Goal: Navigation & Orientation: Find specific page/section

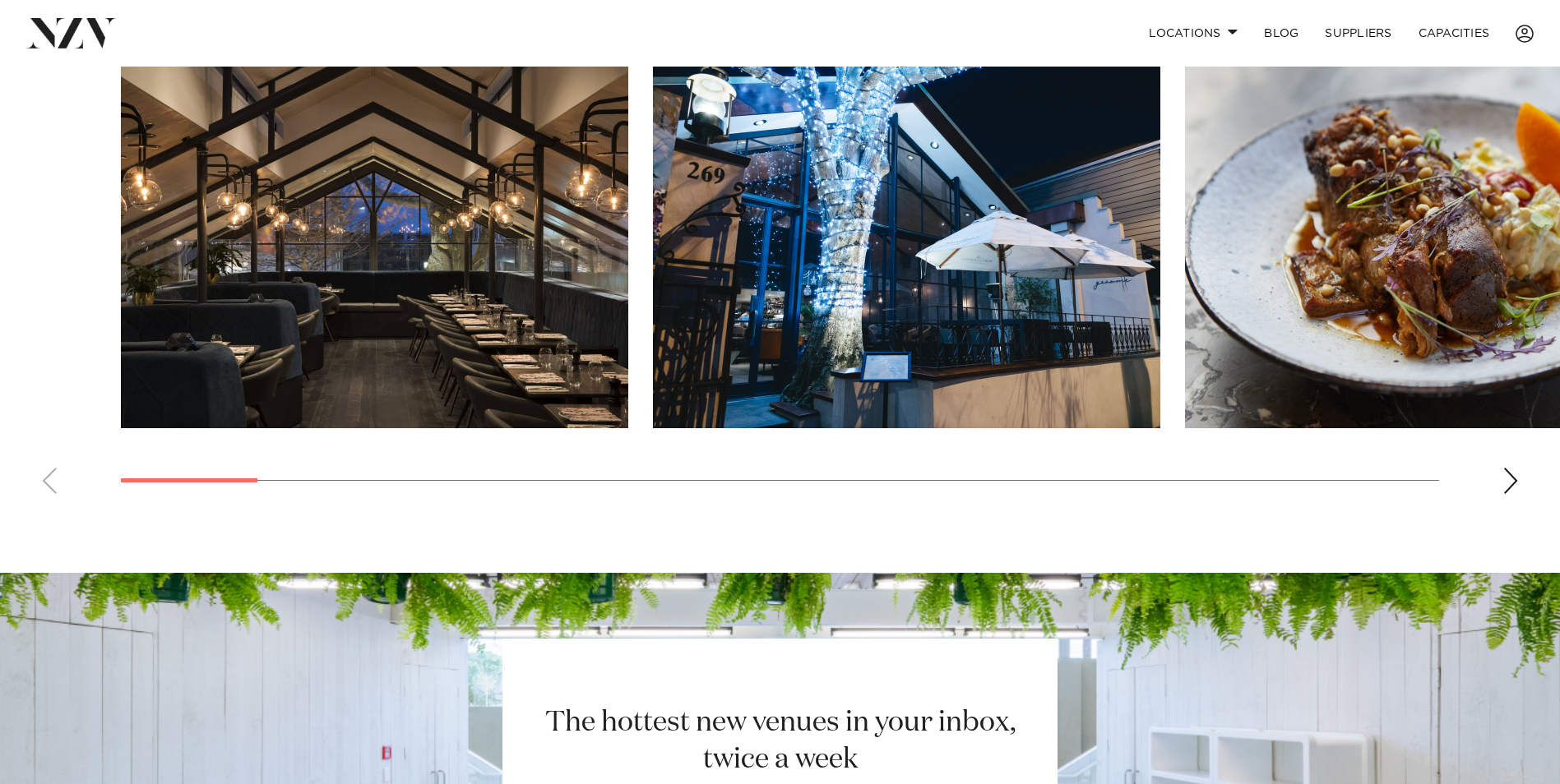
scroll to position [1069, 0]
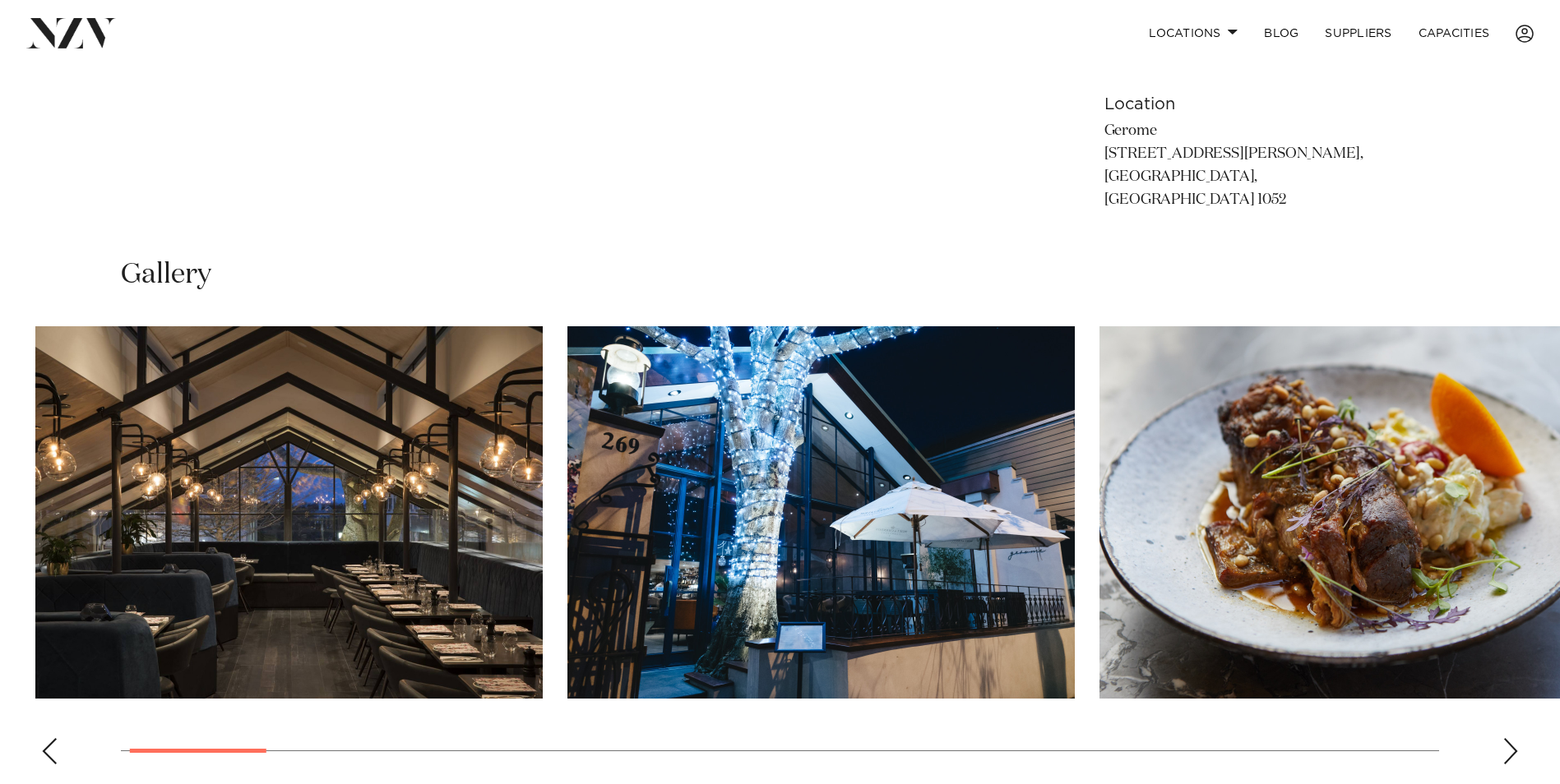
click at [909, 586] on img "2 / 24" at bounding box center [821, 512] width 507 height 372
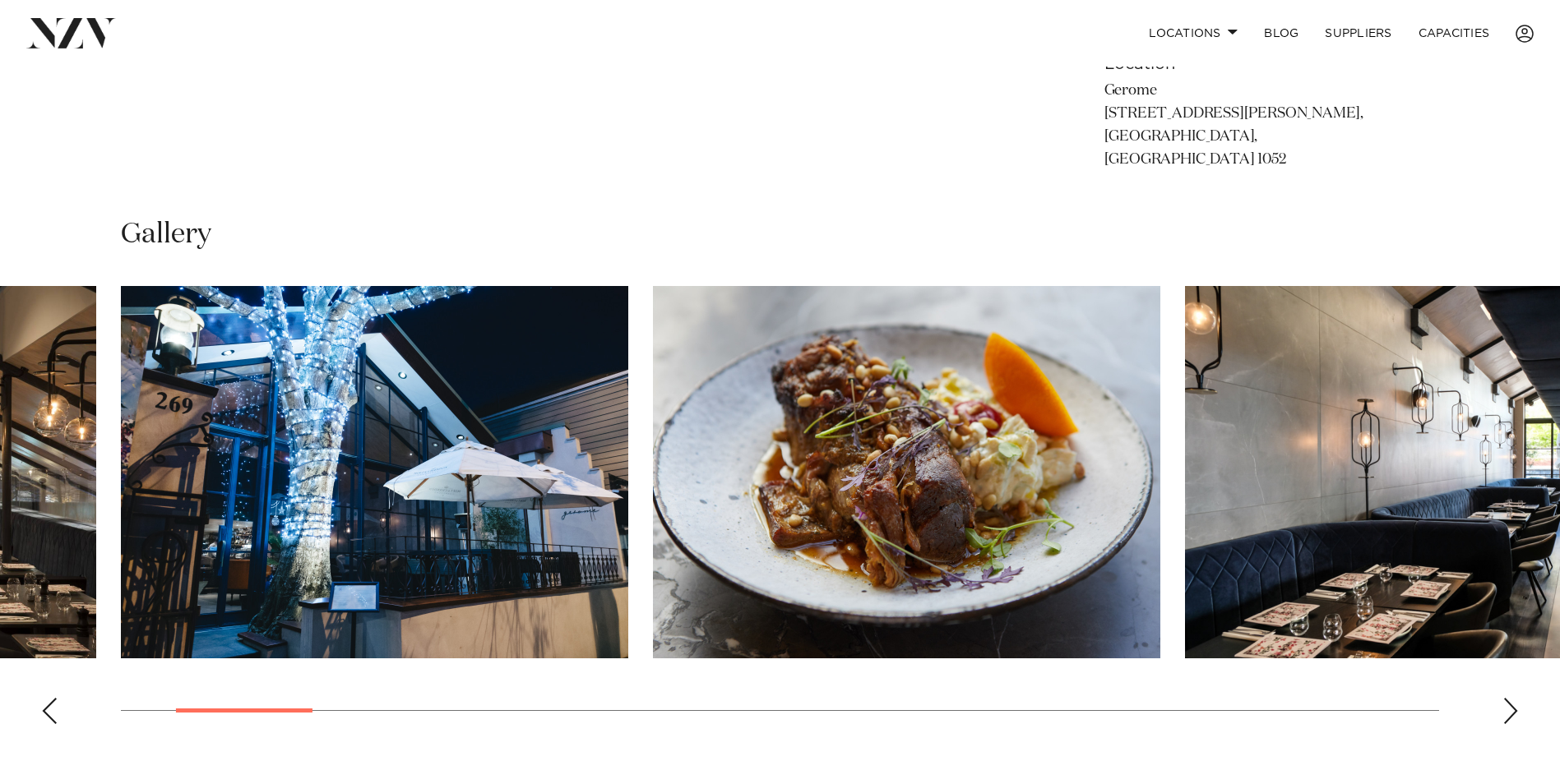
scroll to position [1315, 0]
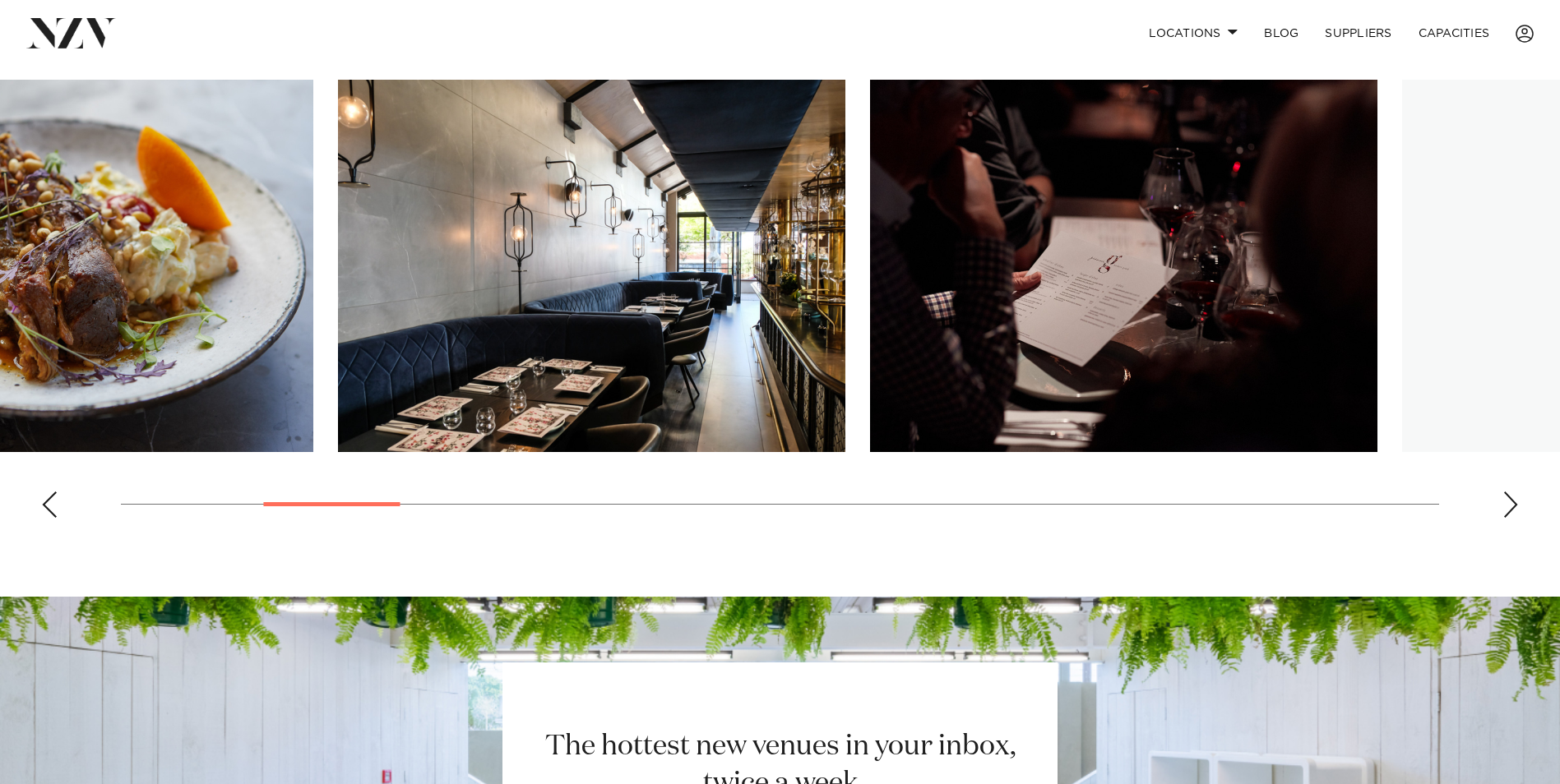
click at [0, 304] on html "Locations [GEOGRAPHIC_DATA] [GEOGRAPHIC_DATA] [GEOGRAPHIC_DATA] [GEOGRAPHIC_DAT…" at bounding box center [780, 109] width 1560 height 2848
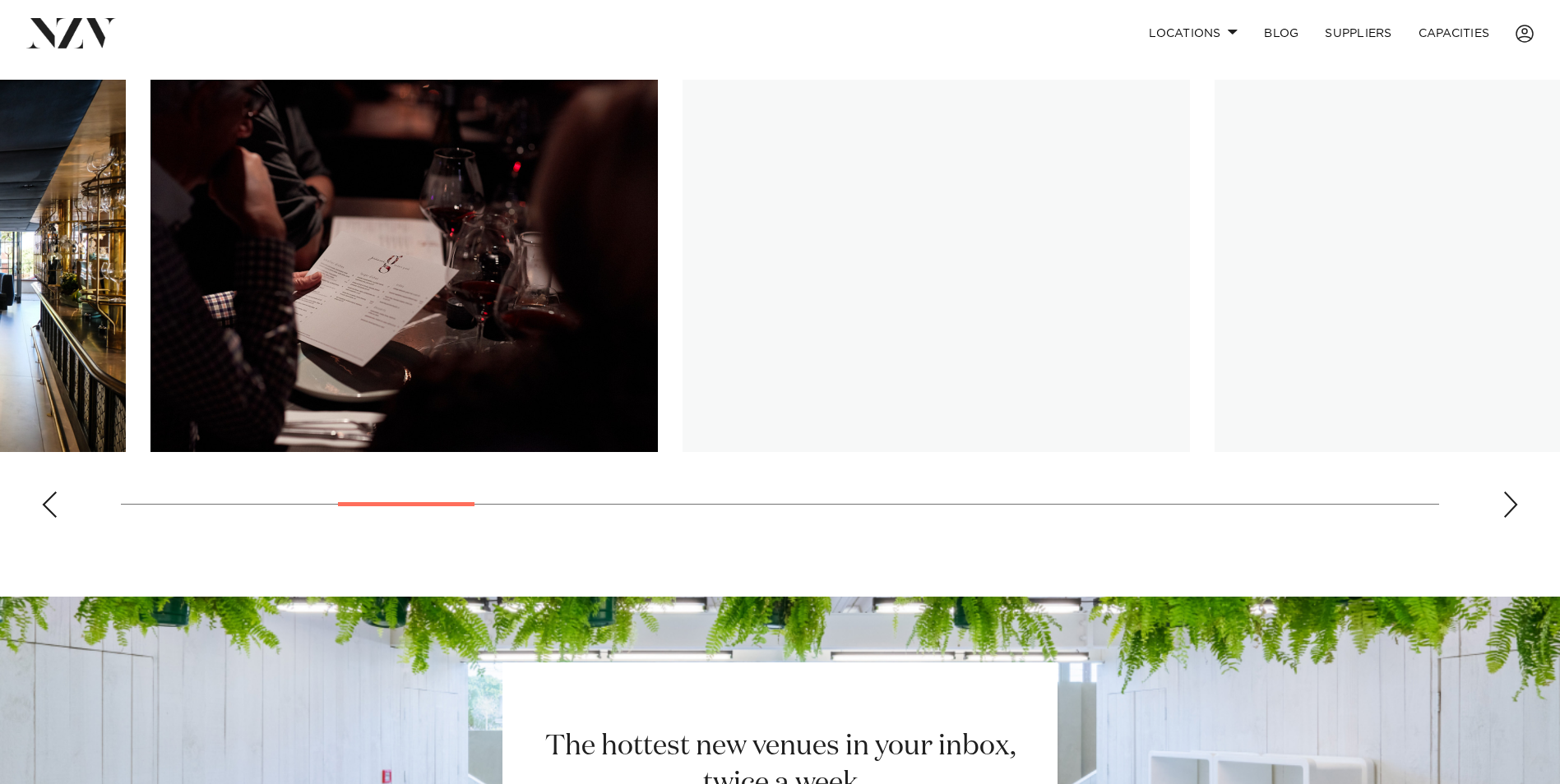
click at [150, 332] on img "5 / 24" at bounding box center [404, 266] width 507 height 372
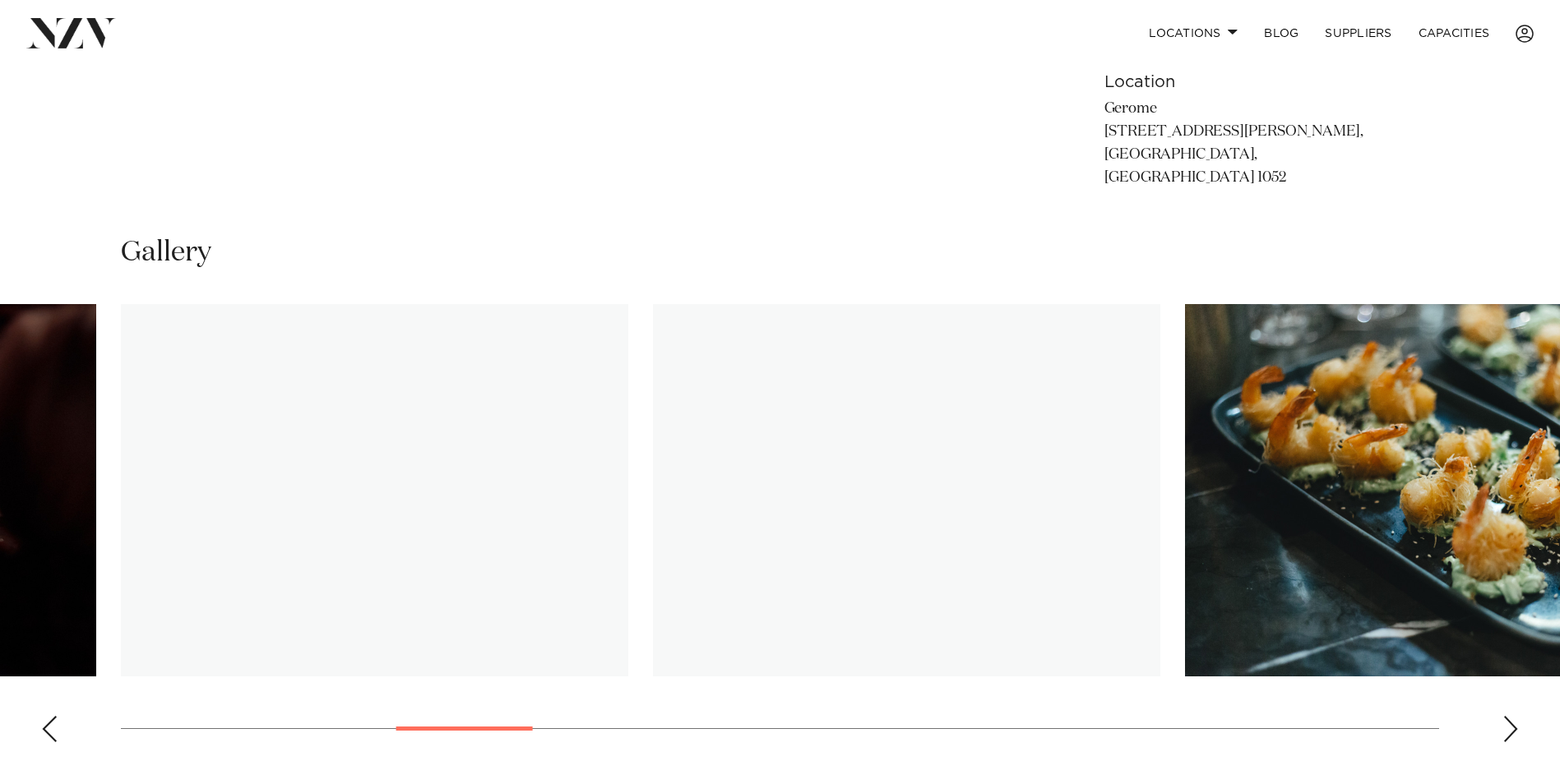
scroll to position [1069, 0]
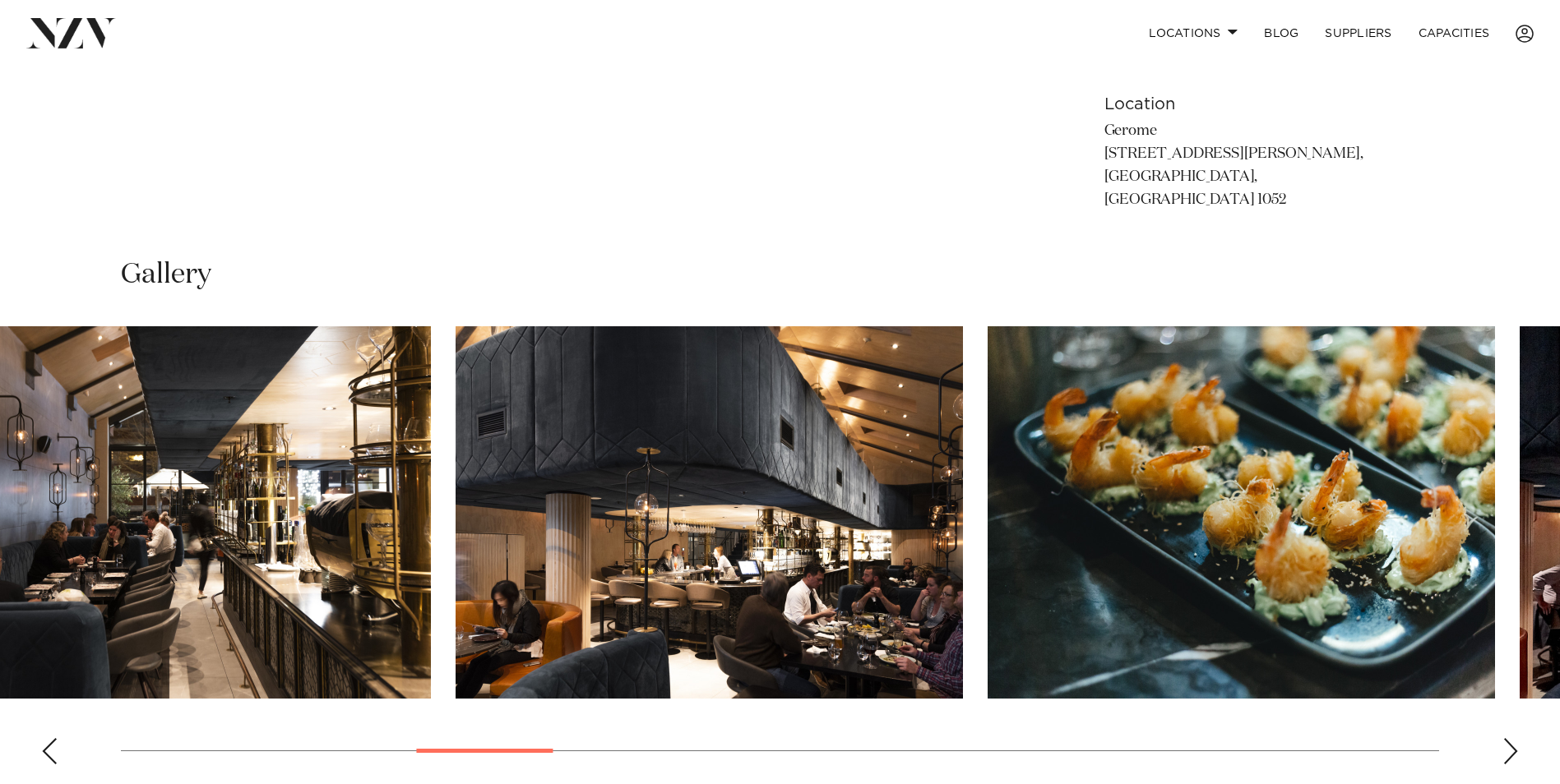
click at [689, 634] on img "7 / 24" at bounding box center [709, 512] width 507 height 372
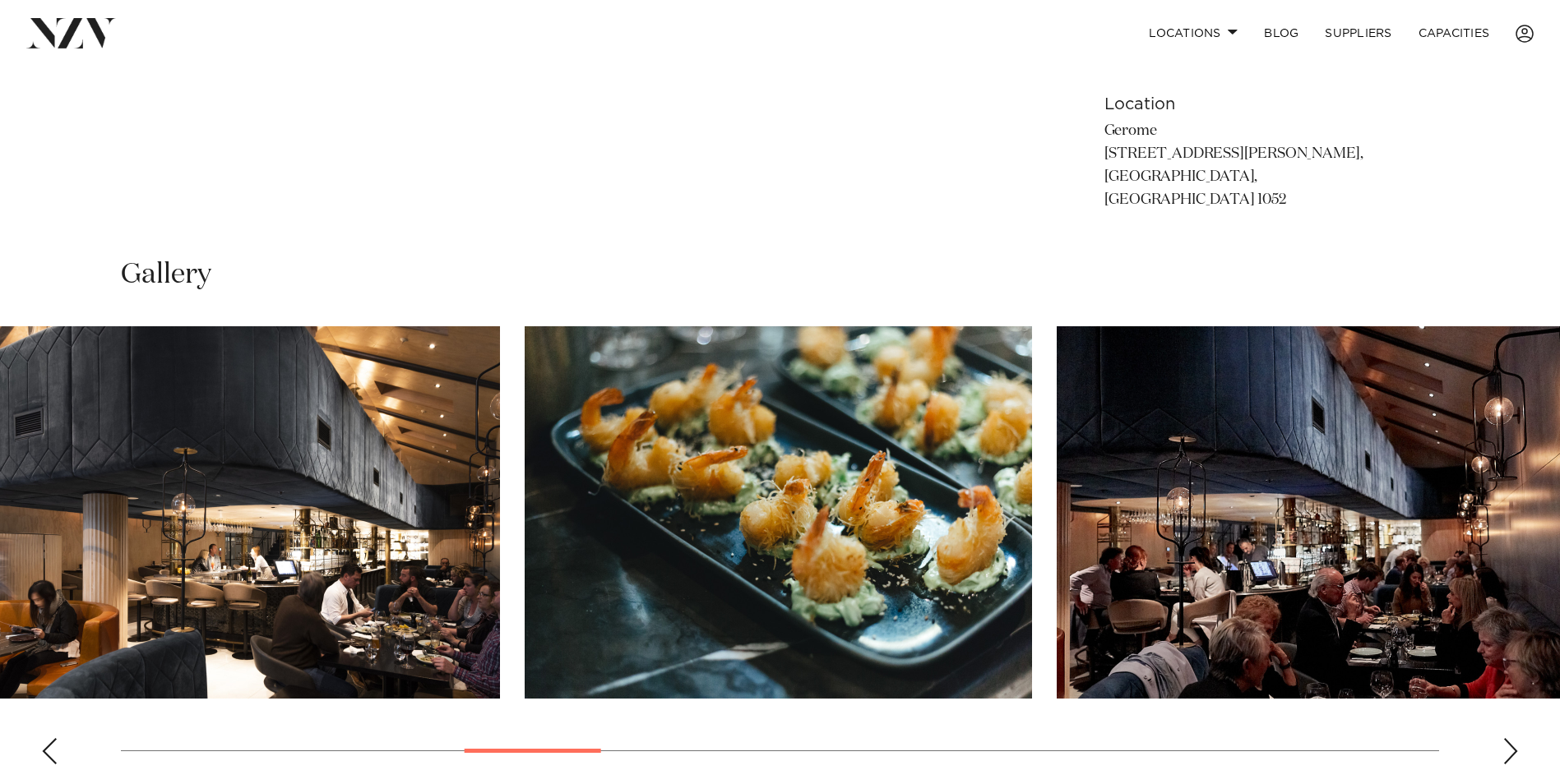
click at [1056, 561] on img "9 / 24" at bounding box center [1310, 512] width 507 height 372
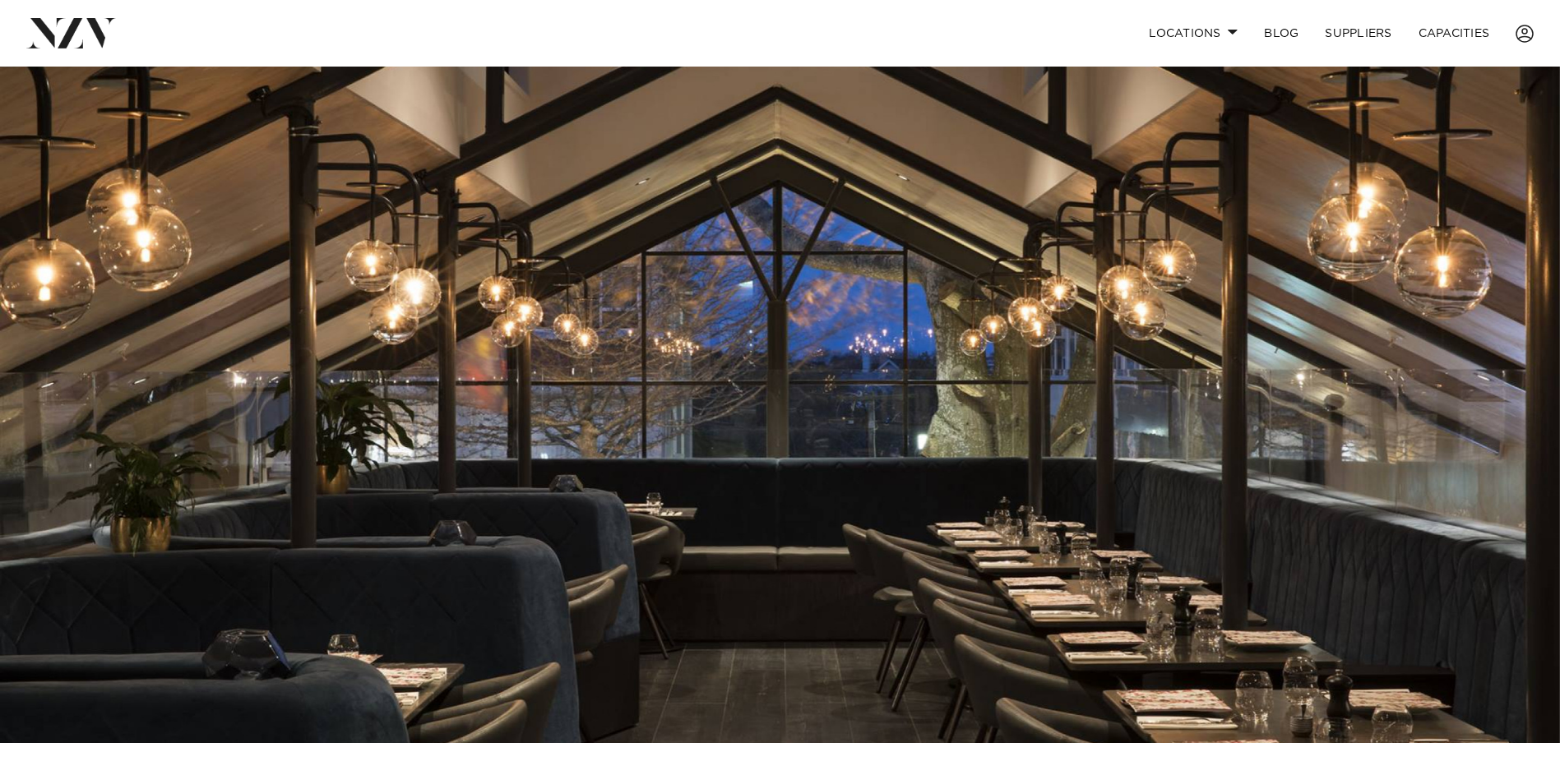
scroll to position [0, 0]
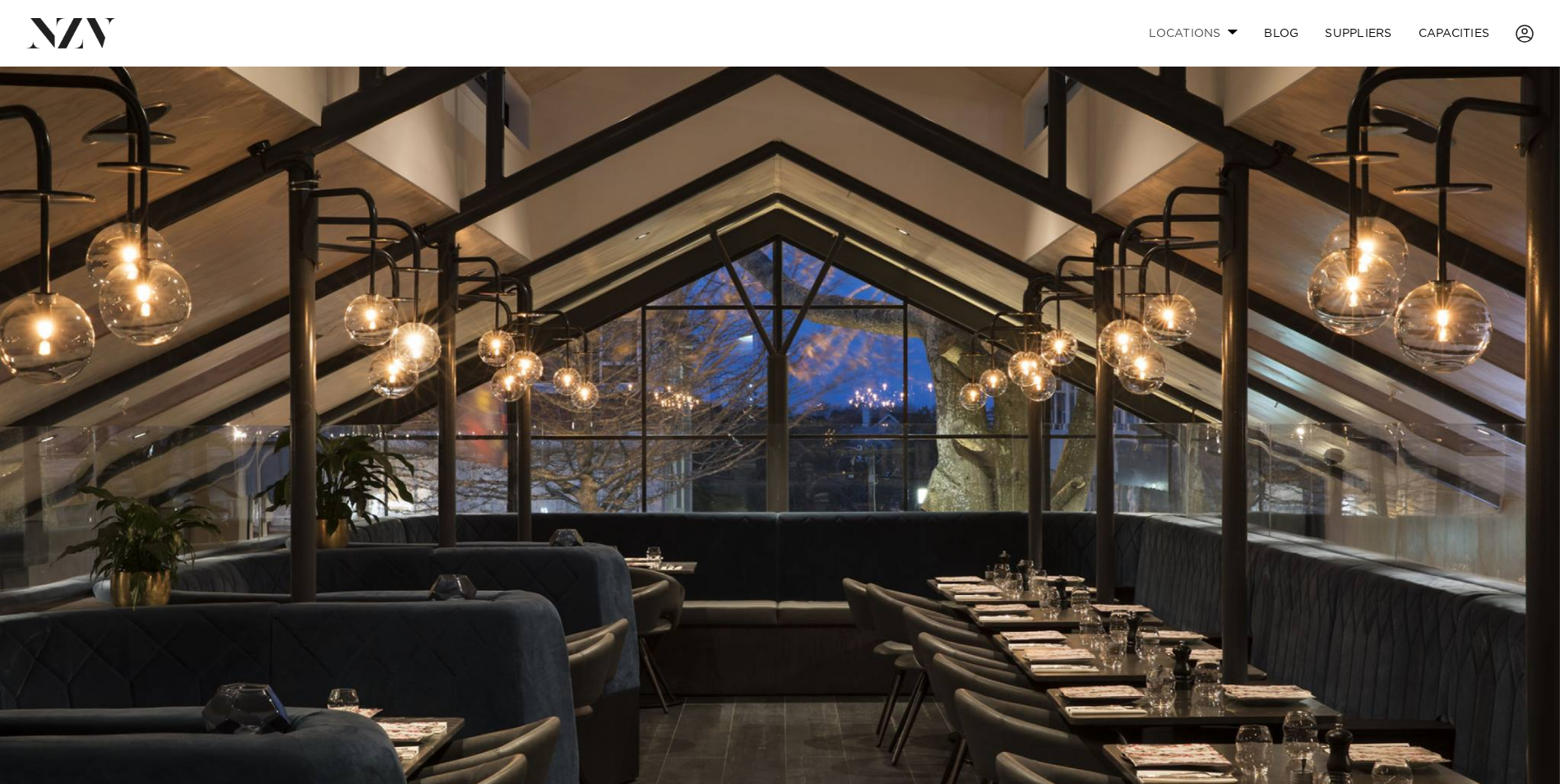
click at [1196, 34] on link "Locations" at bounding box center [1193, 32] width 115 height 35
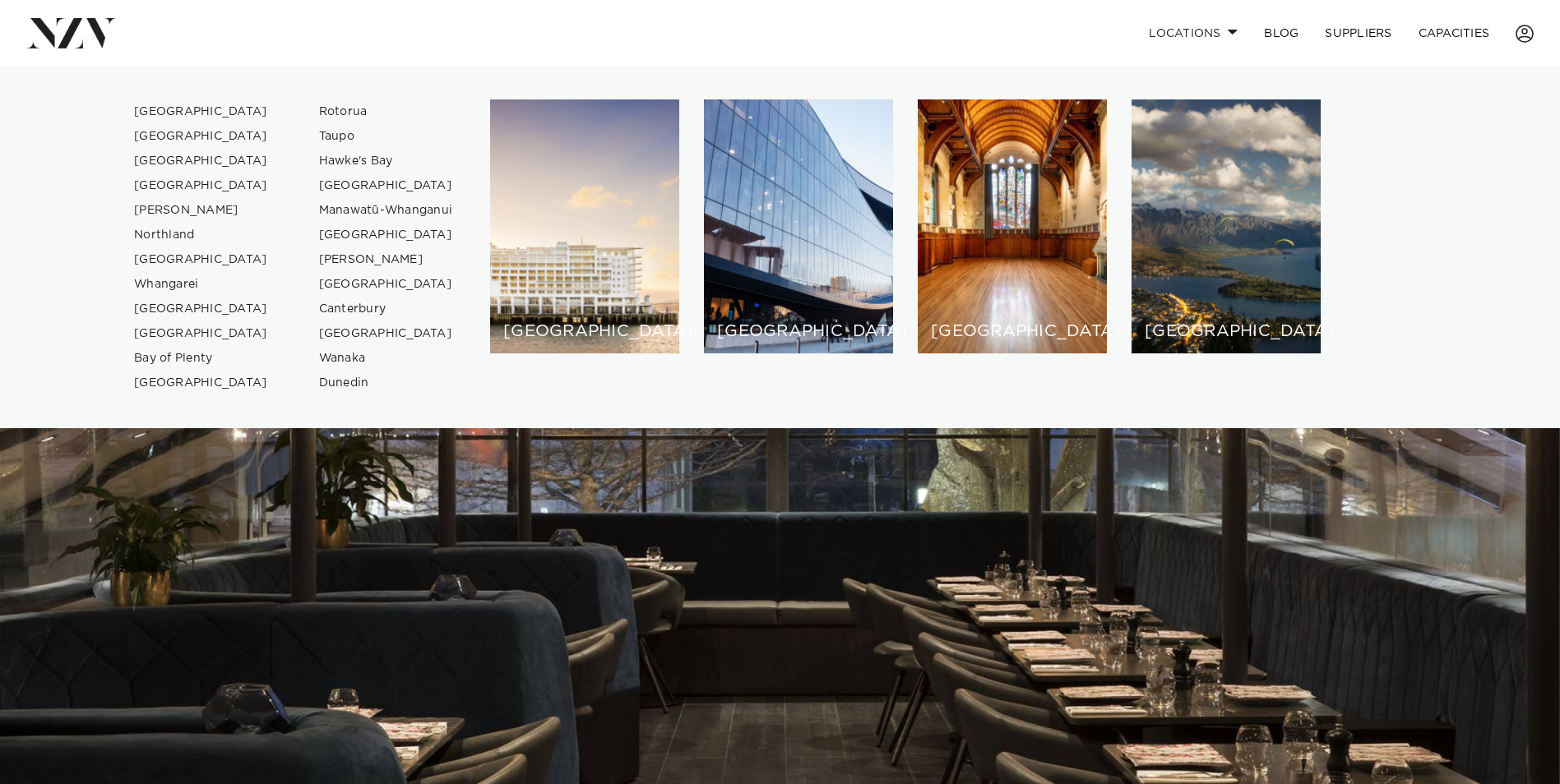
click at [393, 40] on link at bounding box center [245, 32] width 438 height 30
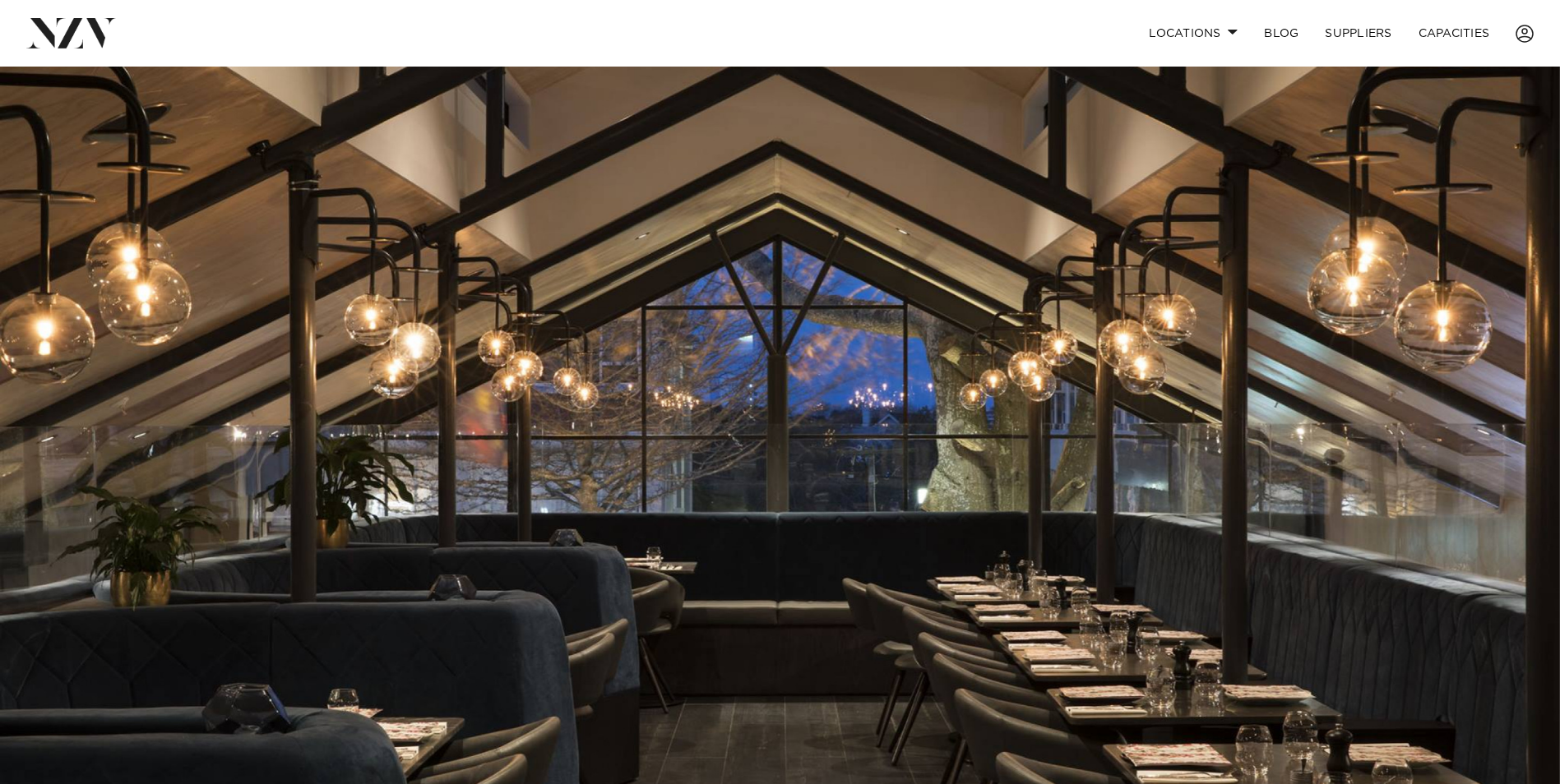
click at [55, 30] on img at bounding box center [71, 32] width 90 height 30
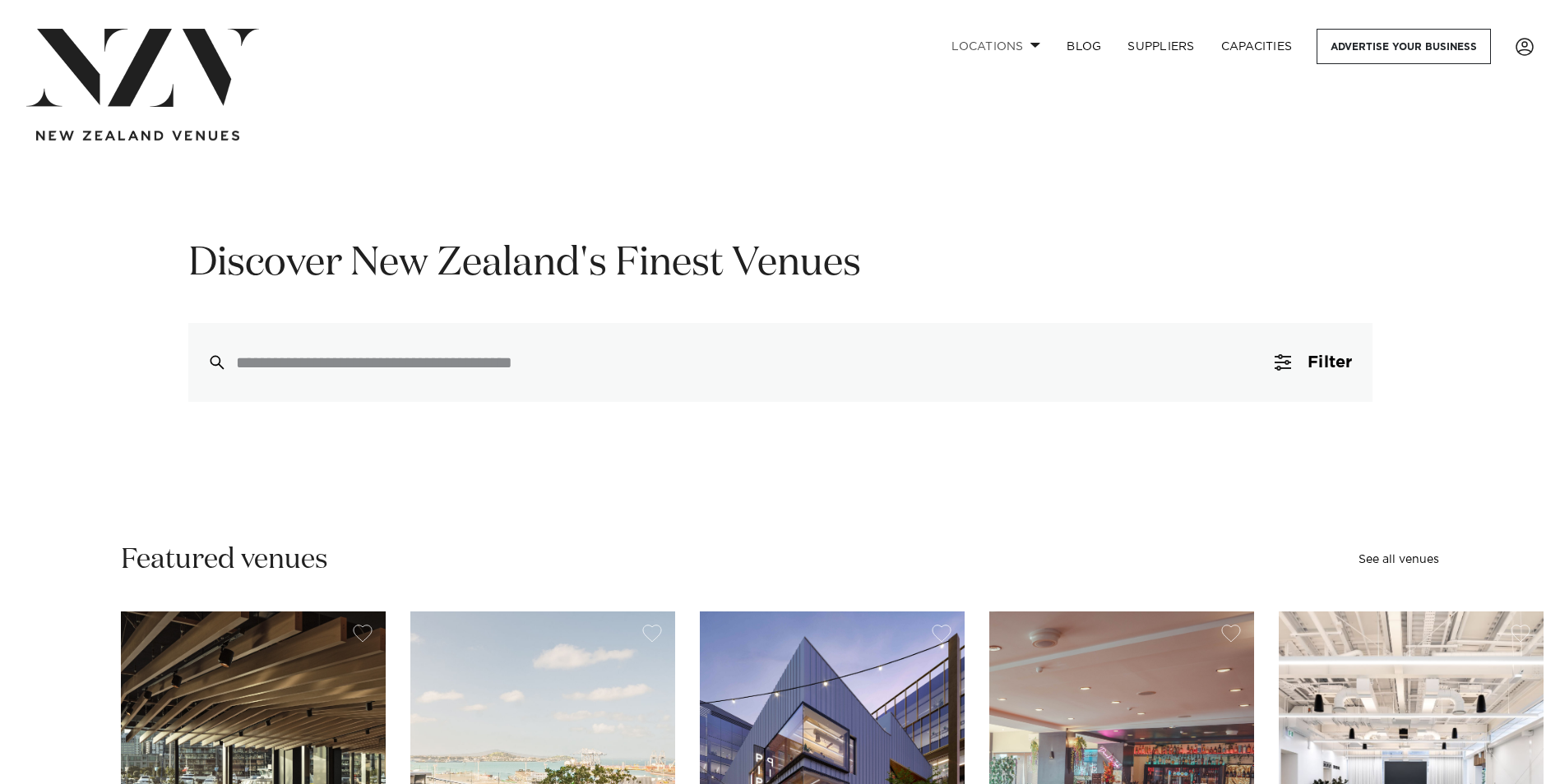
drag, startPoint x: 996, startPoint y: 44, endPoint x: 1049, endPoint y: 72, distance: 59.9
click at [996, 45] on link "Locations" at bounding box center [996, 46] width 115 height 35
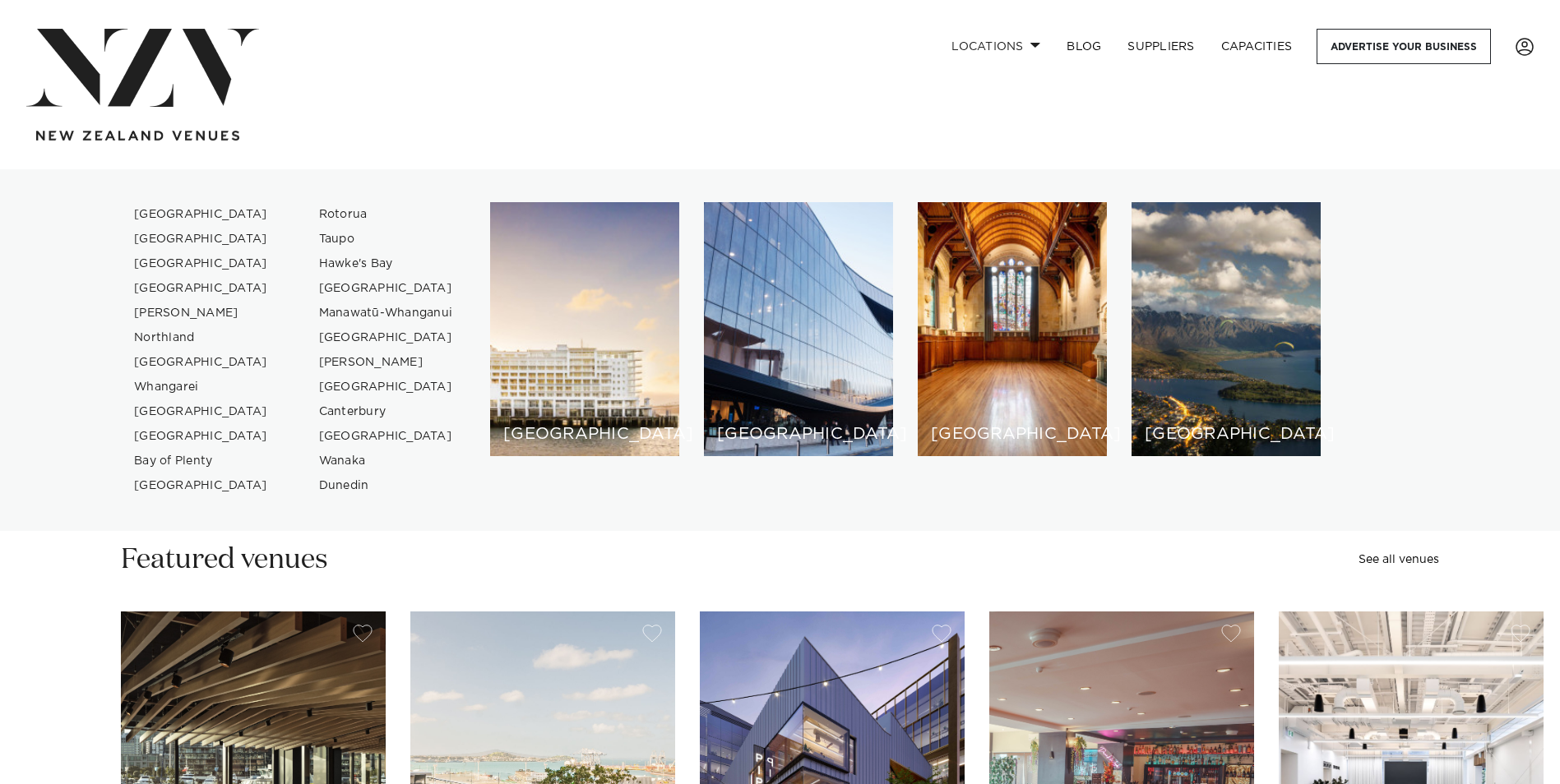
click at [613, 107] on div "Locations Auckland Wellington Christchurch Queenstown Hamilton Northland Bay of…" at bounding box center [780, 85] width 1534 height 111
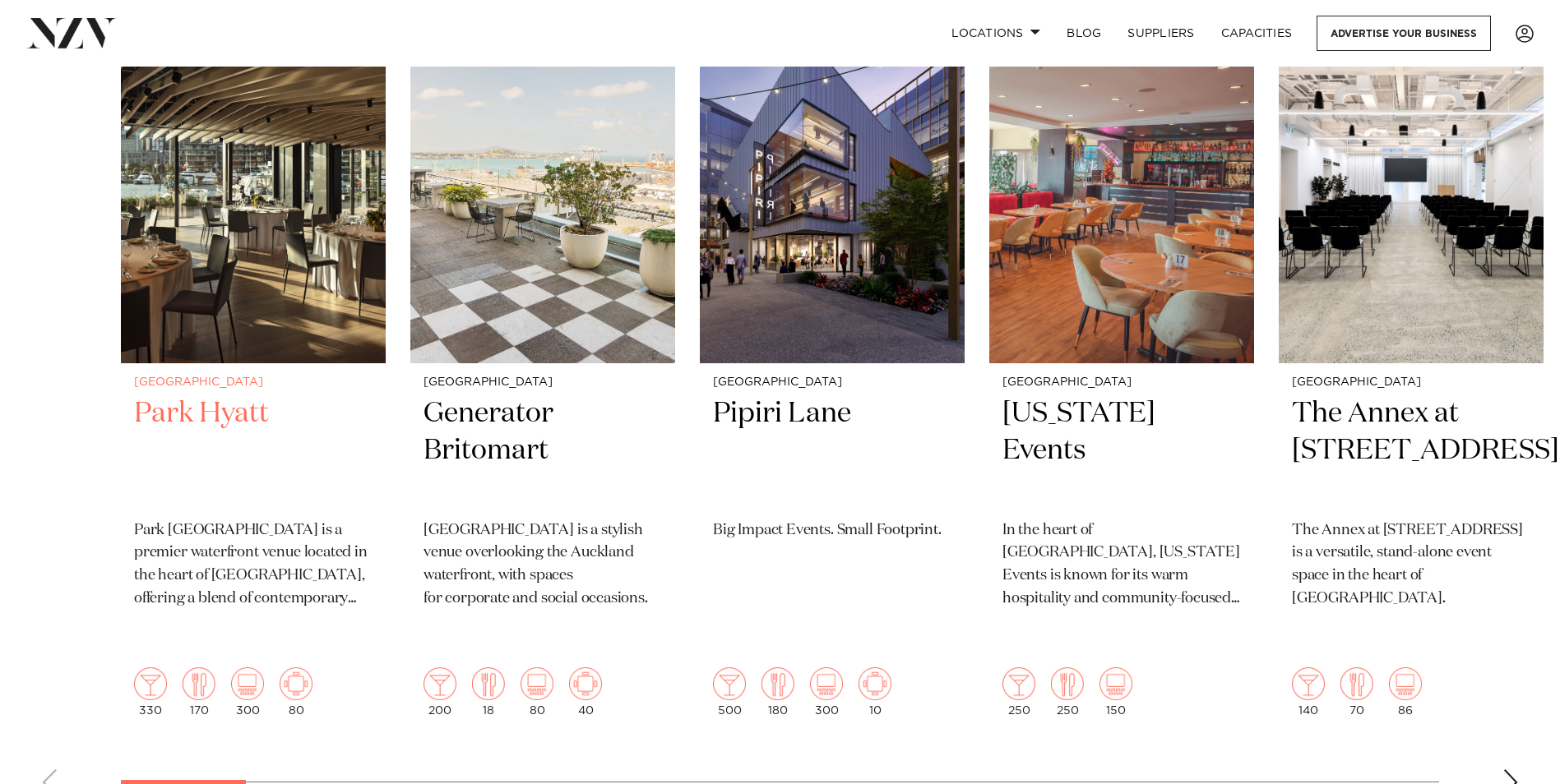
scroll to position [575, 0]
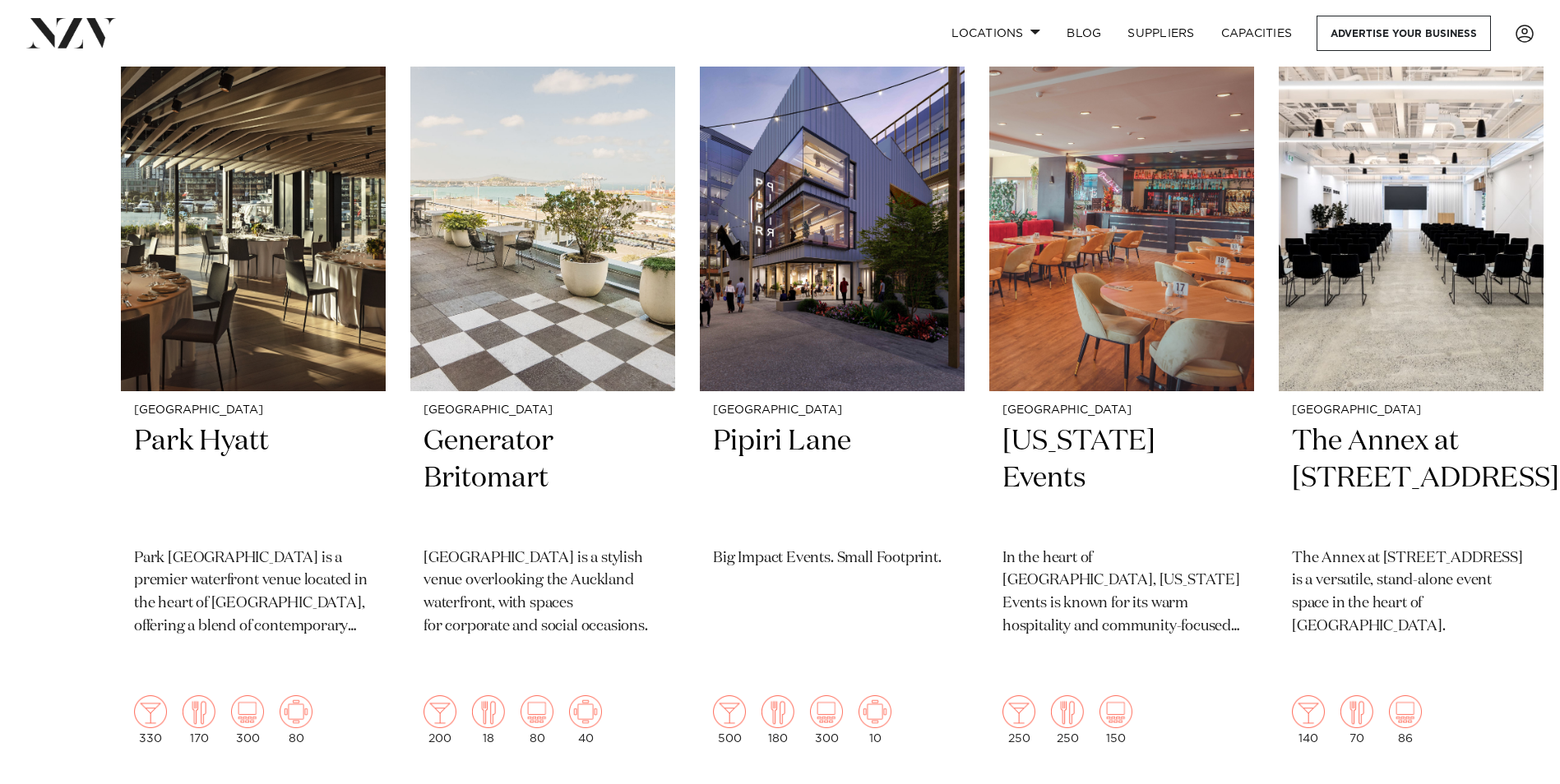
click at [212, 772] on swiper-container "Auckland Park Hyatt Park Hyatt Auckland is a premier waterfront venue located i…" at bounding box center [780, 436] width 1560 height 801
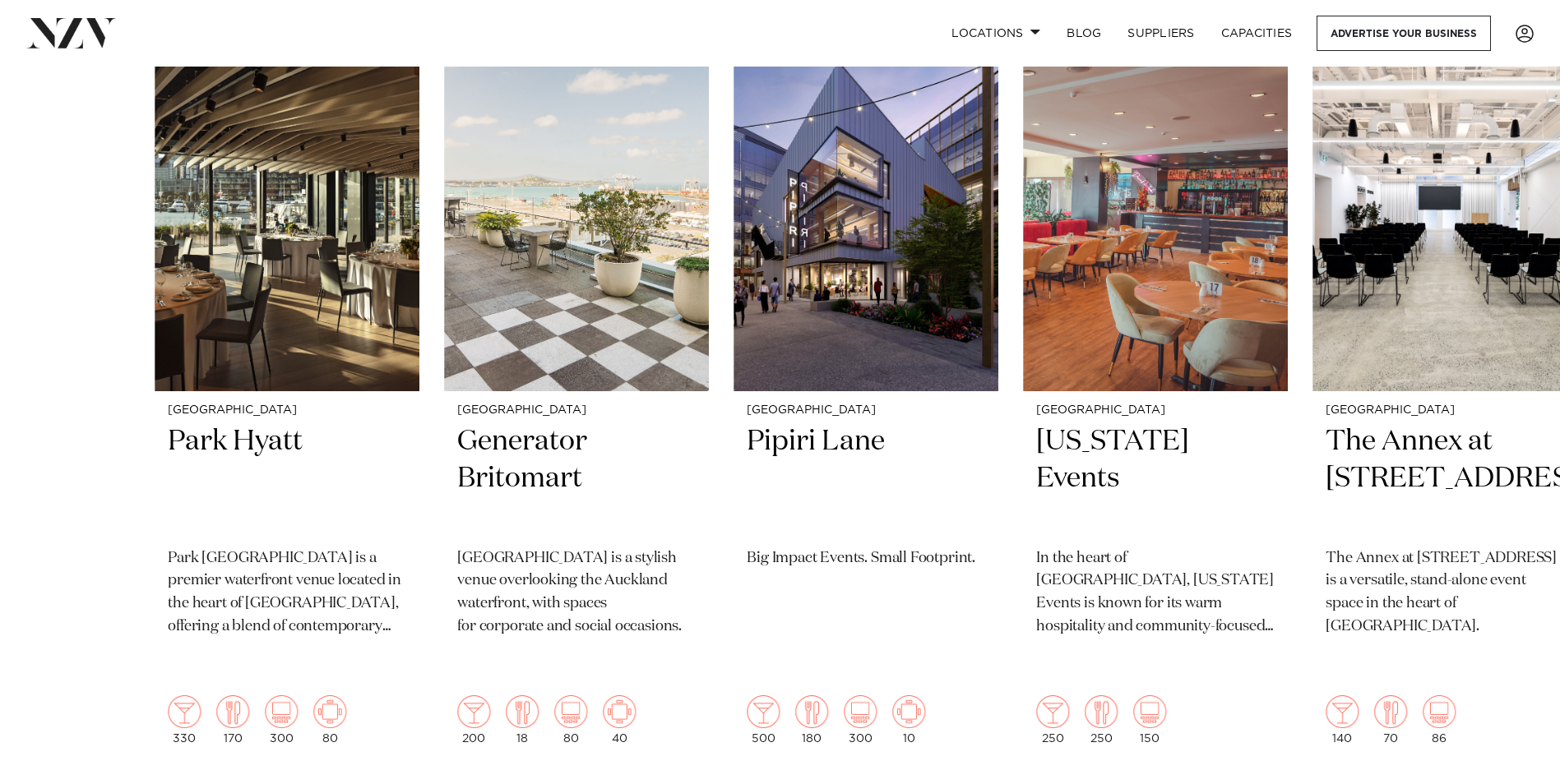
click at [286, 769] on swiper-container "Auckland Park Hyatt Park Hyatt Auckland is a premier waterfront venue located i…" at bounding box center [780, 436] width 1560 height 801
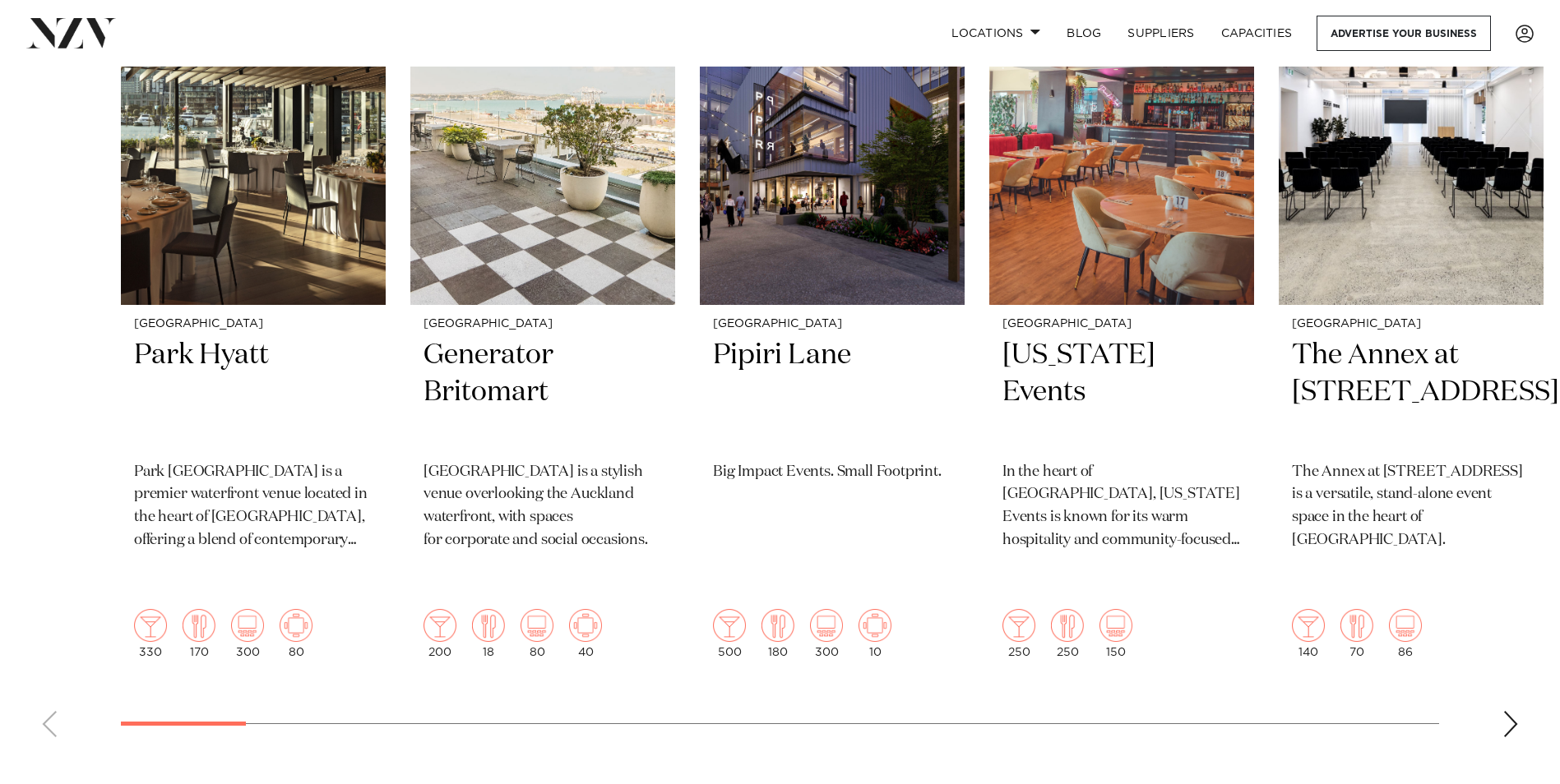
scroll to position [823, 0]
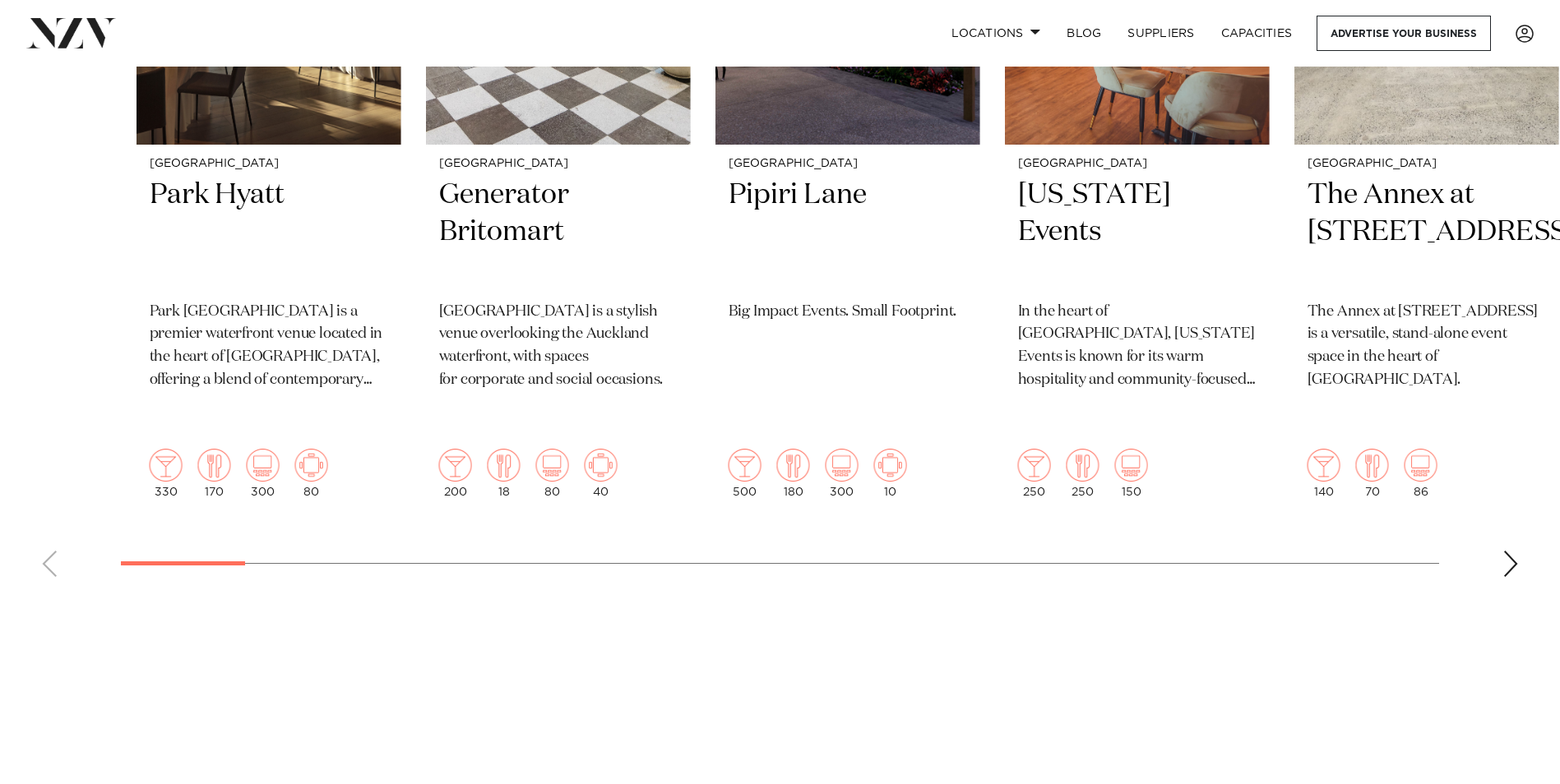
click at [241, 530] on swiper-container "Auckland Park Hyatt Park Hyatt Auckland is a premier waterfront venue located i…" at bounding box center [780, 190] width 1560 height 801
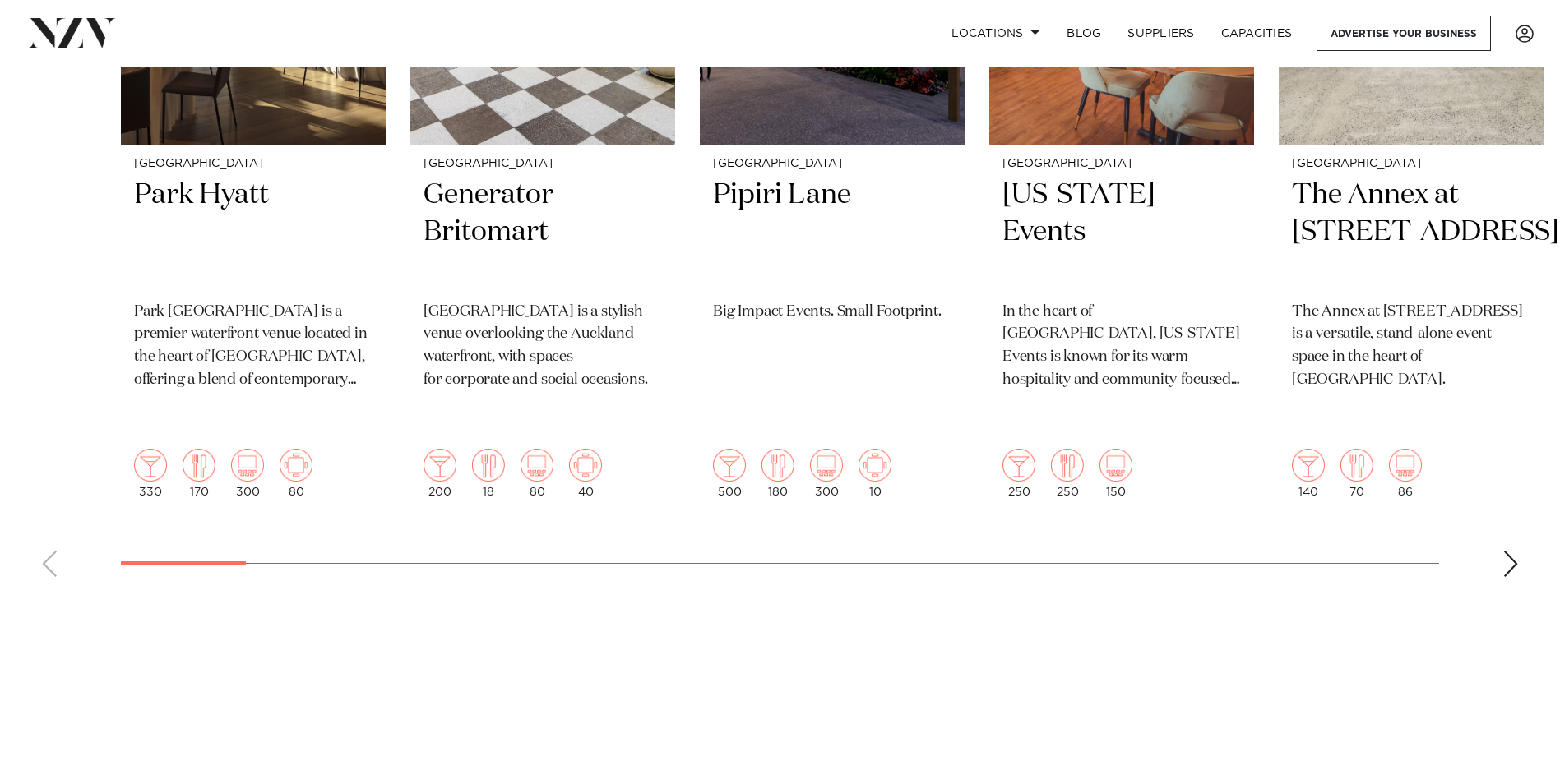
click at [141, 502] on swiper-container "Auckland Park Hyatt Park Hyatt Auckland is a premier waterfront venue located i…" at bounding box center [780, 190] width 1560 height 801
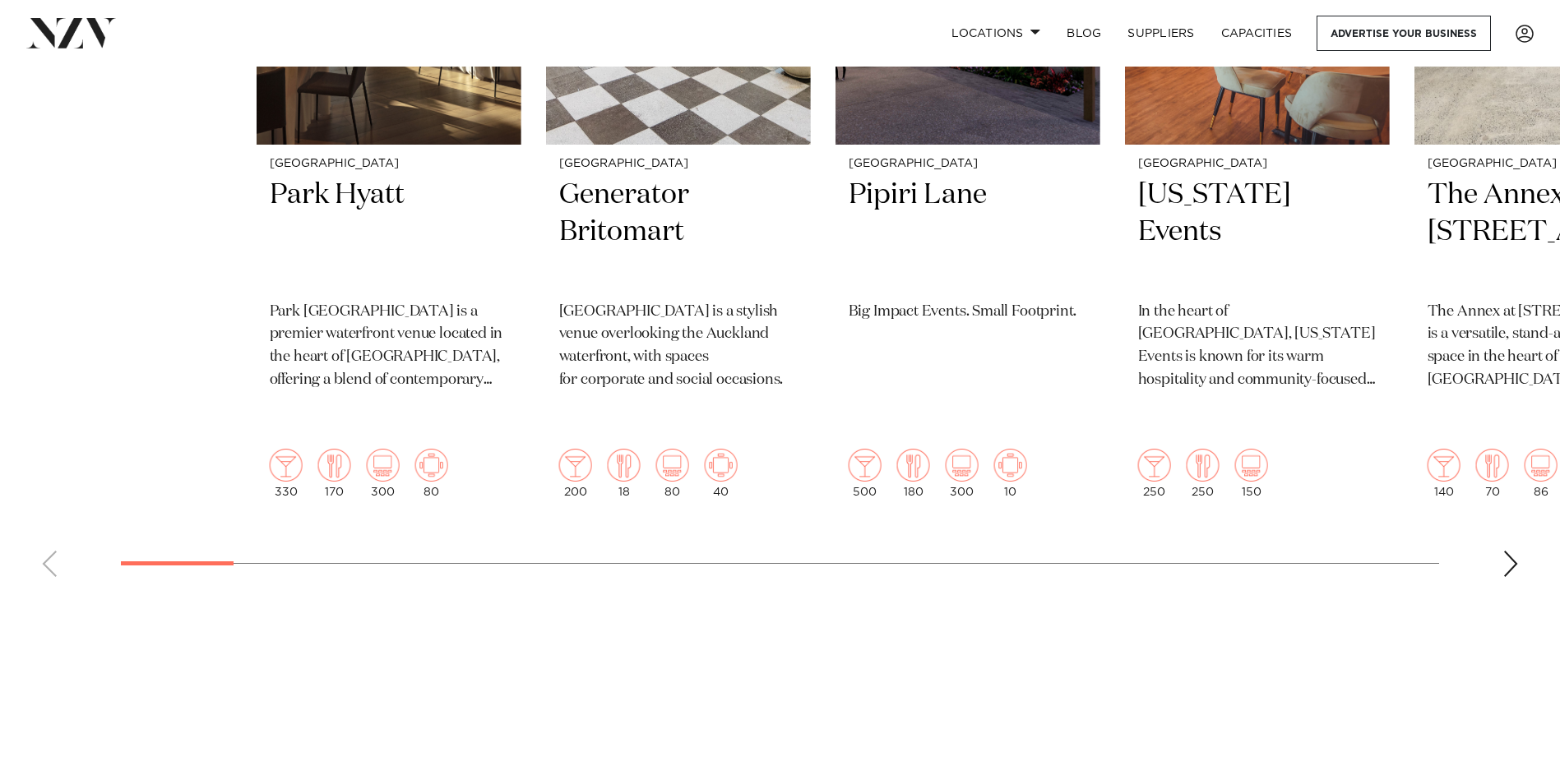
click at [747, 519] on swiper-container "Auckland Park Hyatt Park Hyatt Auckland is a premier waterfront venue located i…" at bounding box center [780, 190] width 1560 height 801
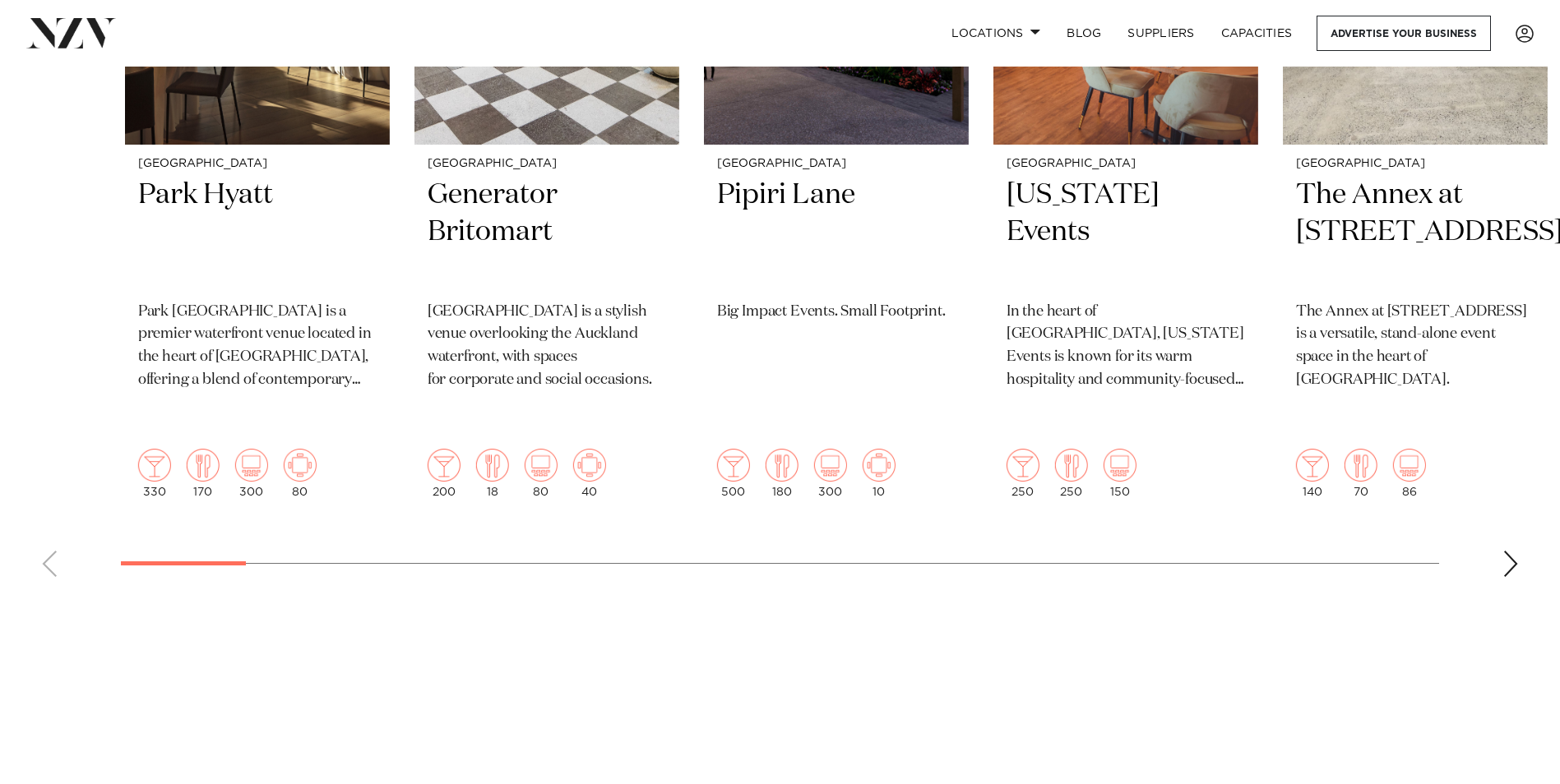
click at [254, 518] on swiper-container "Auckland Park Hyatt Park Hyatt Auckland is a premier waterfront venue located i…" at bounding box center [780, 190] width 1560 height 801
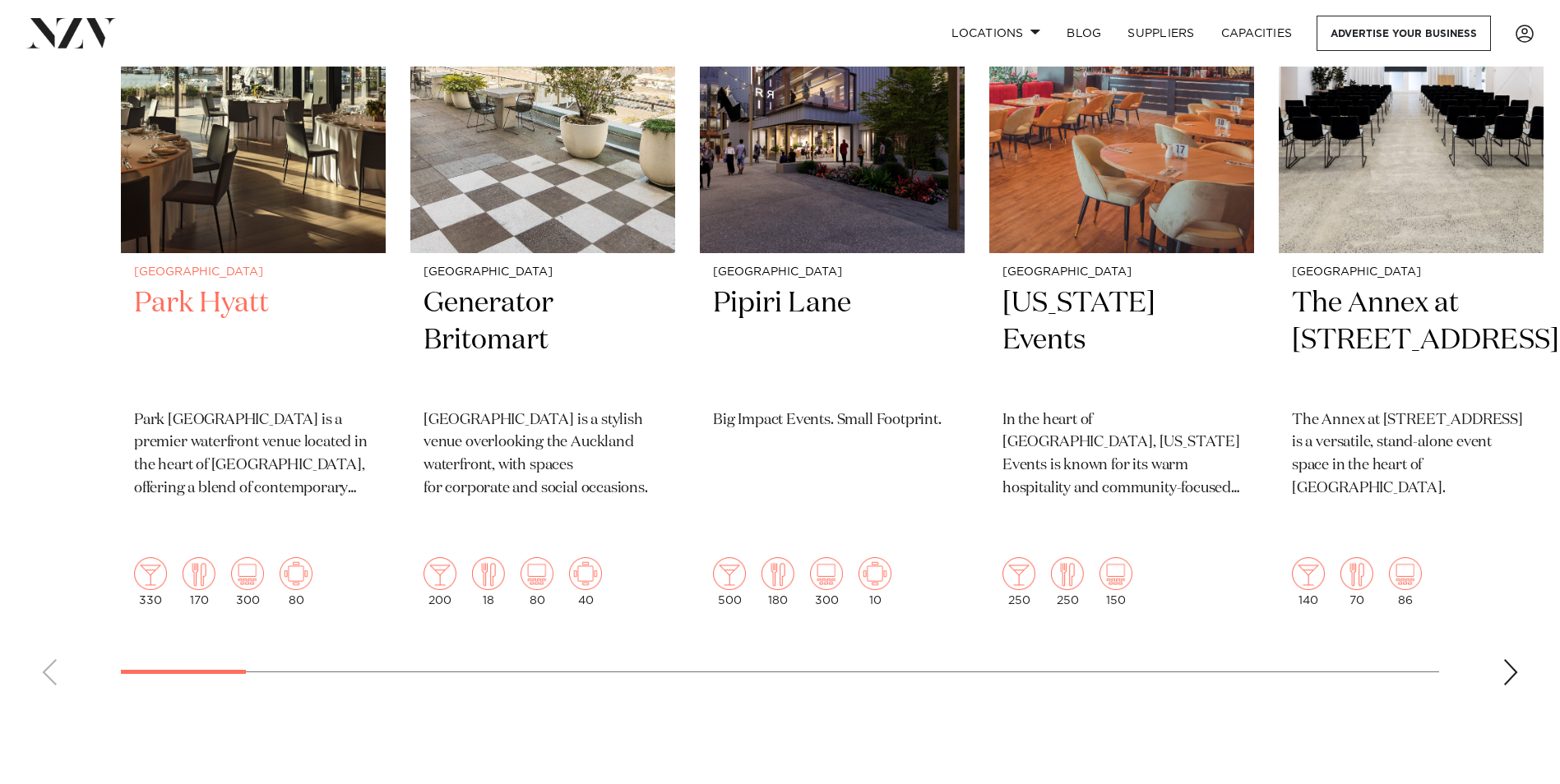
scroll to position [575, 0]
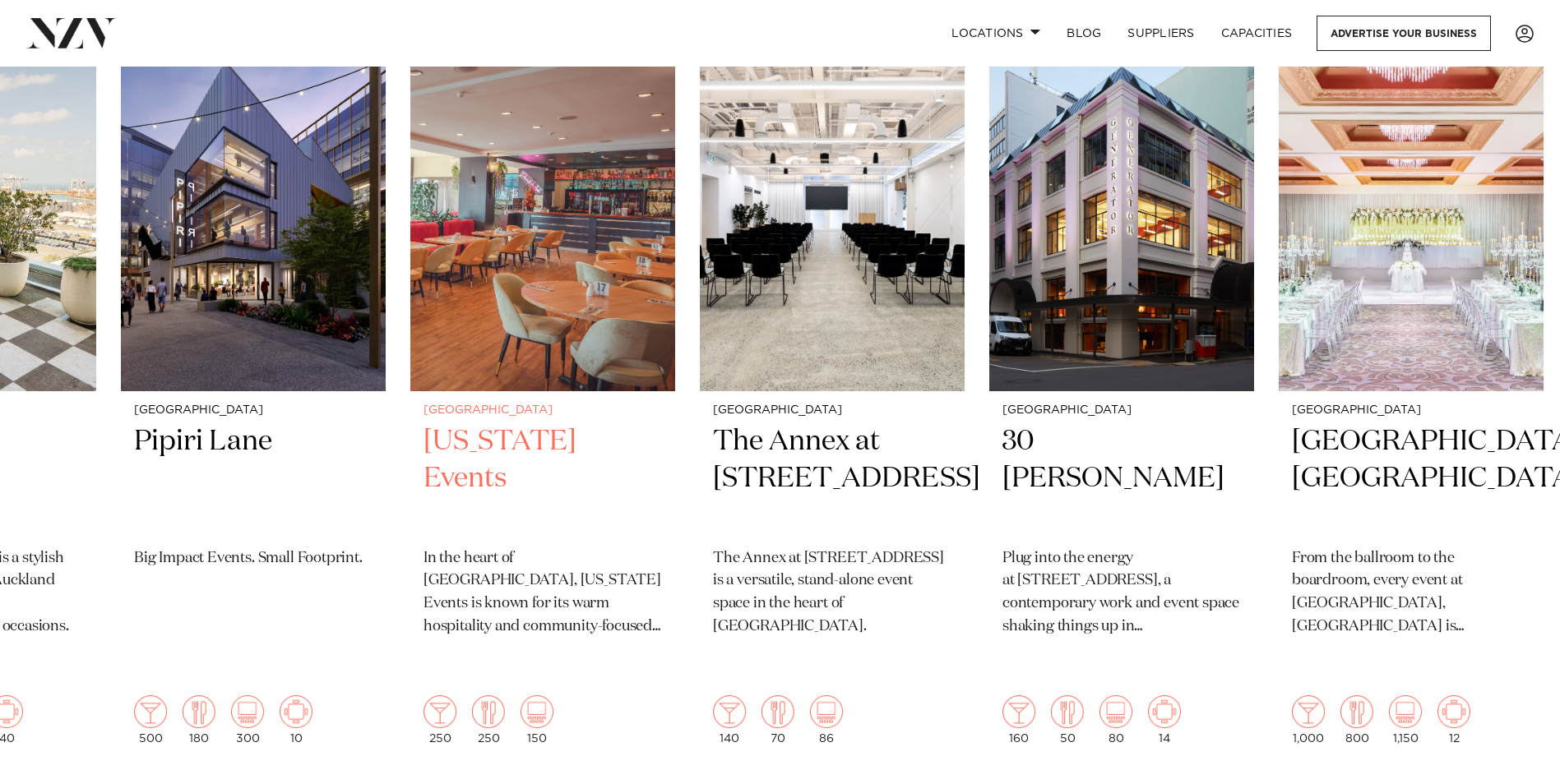
click at [860, 592] on div "Auckland Park Hyatt Park Hyatt Auckland is a premier waterfront venue located i…" at bounding box center [201, 396] width 1318 height 722
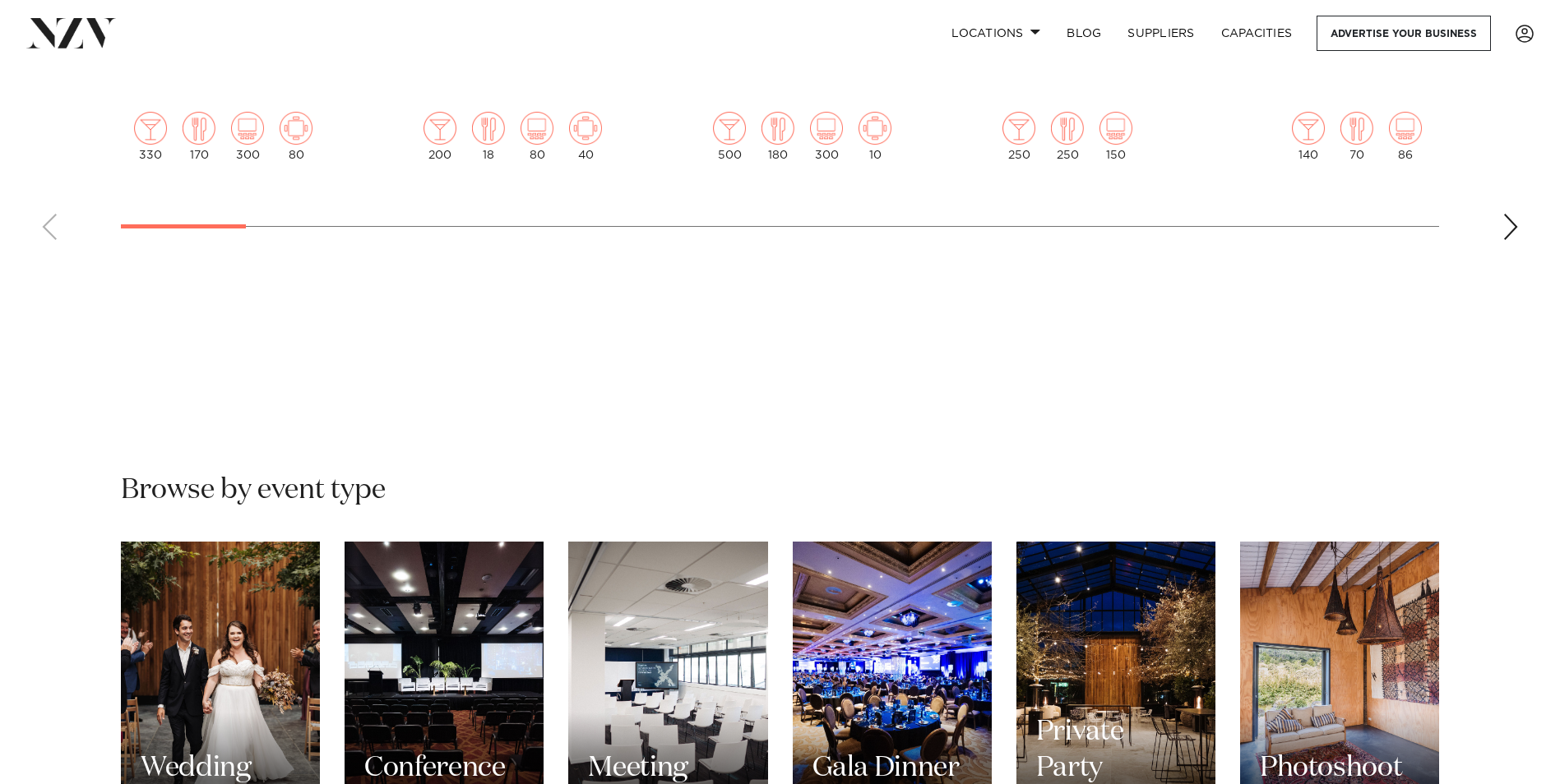
scroll to position [740, 0]
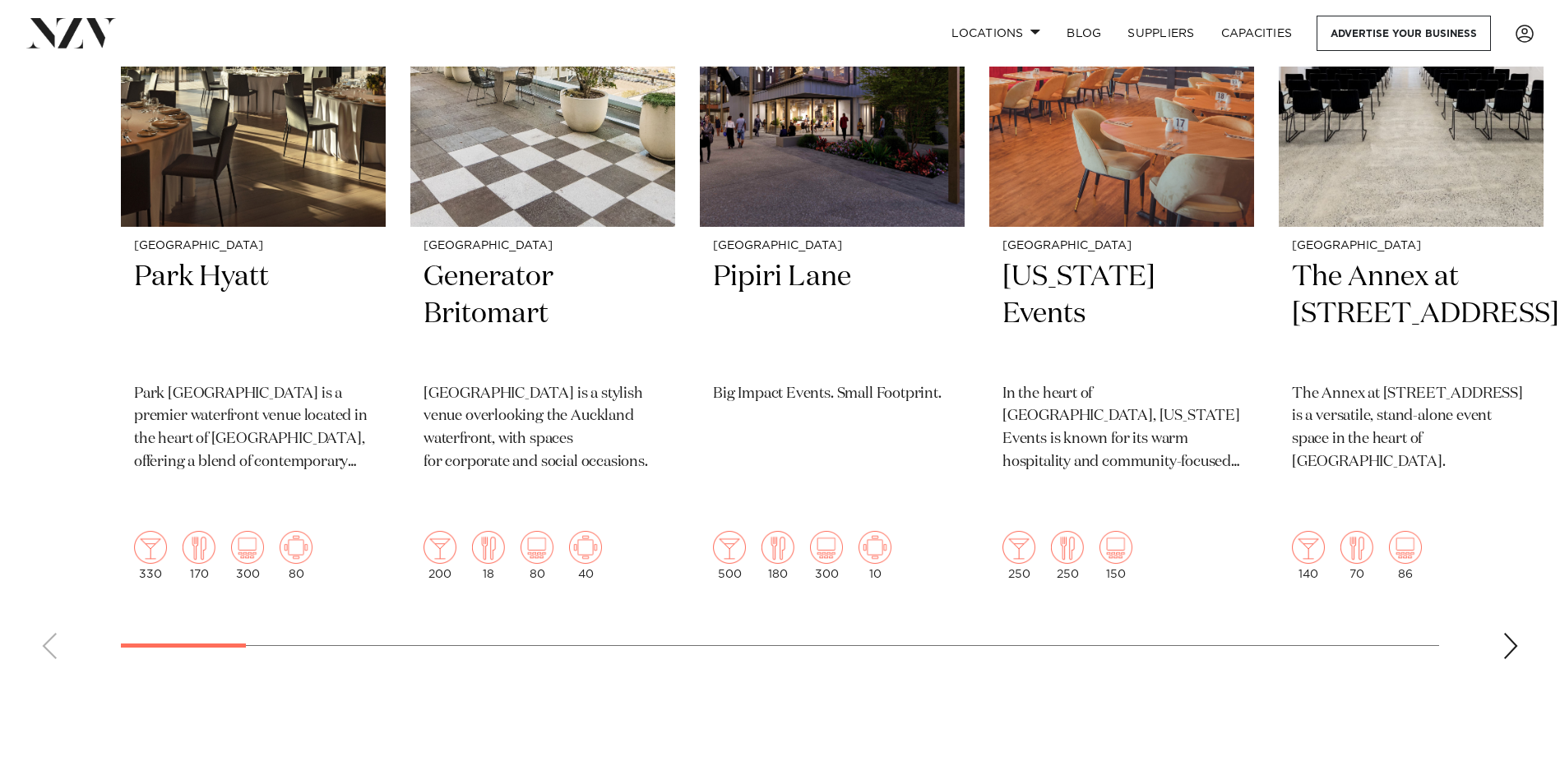
click at [1498, 599] on swiper-container "Auckland Park Hyatt Park Hyatt Auckland is a premier waterfront venue located i…" at bounding box center [780, 272] width 1560 height 801
click at [1506, 633] on div "Next slide" at bounding box center [1511, 646] width 16 height 26
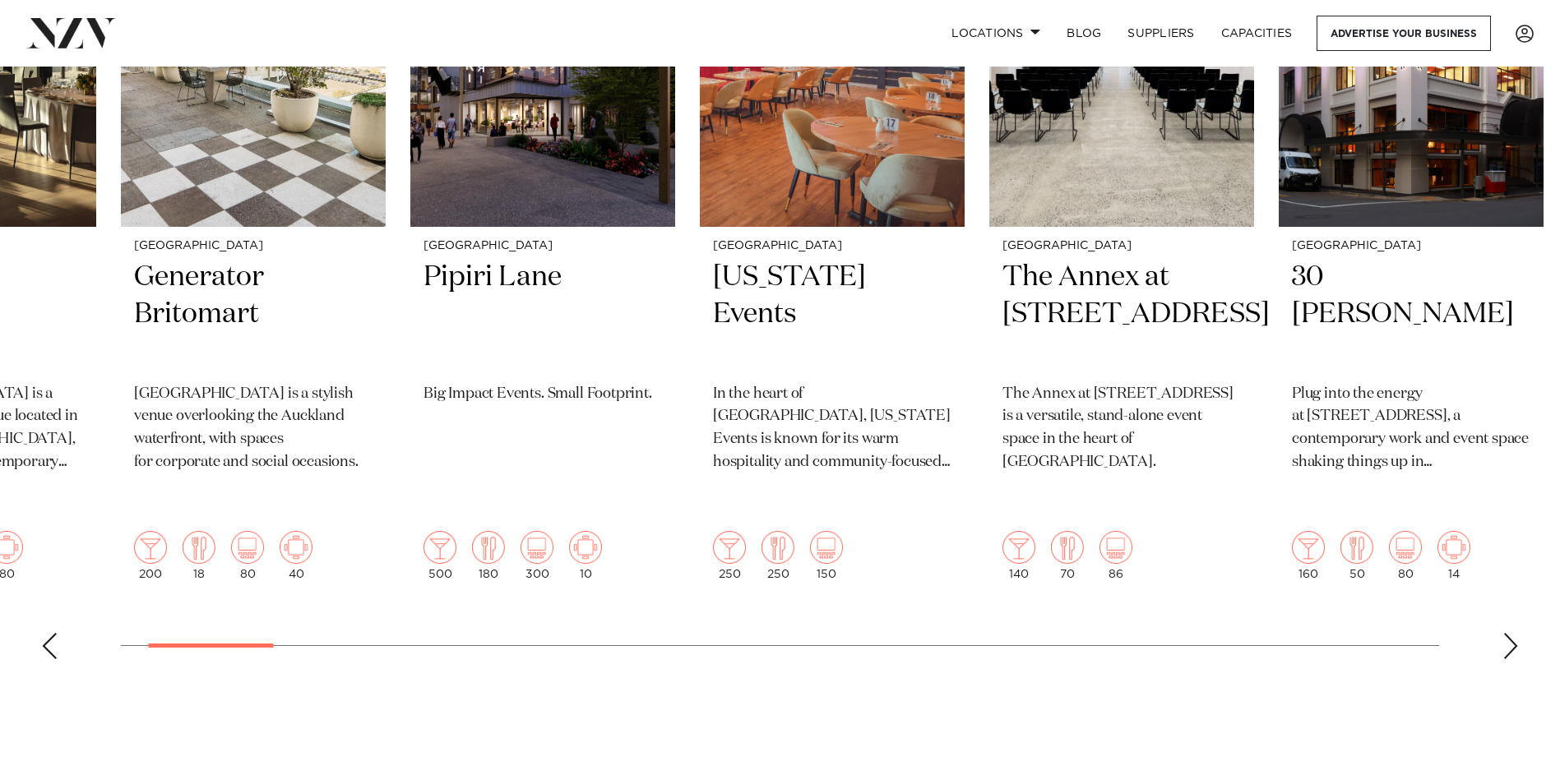
click at [1509, 633] on div "Next slide" at bounding box center [1511, 646] width 16 height 26
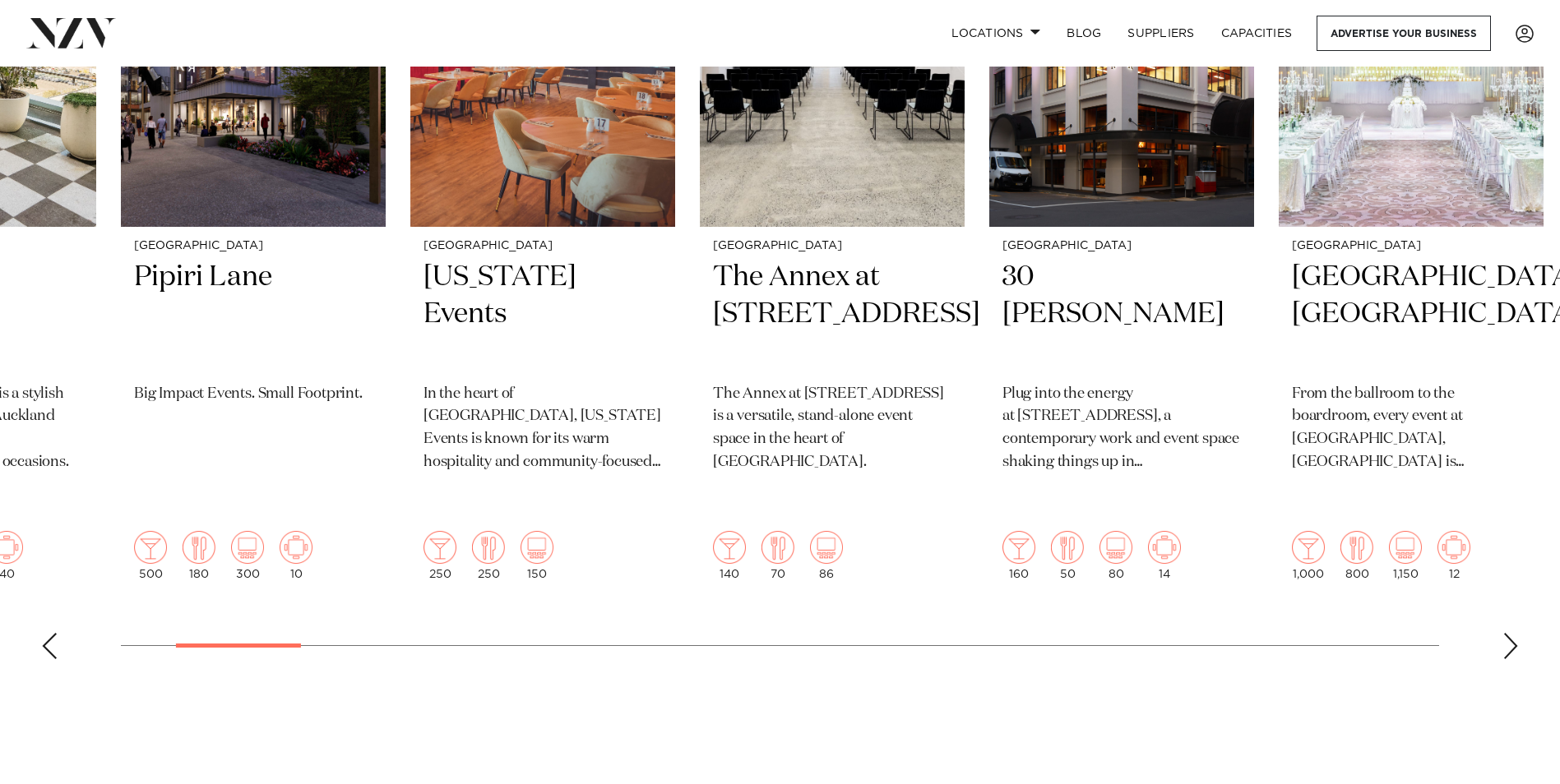
click at [1509, 633] on div "Next slide" at bounding box center [1511, 646] width 16 height 26
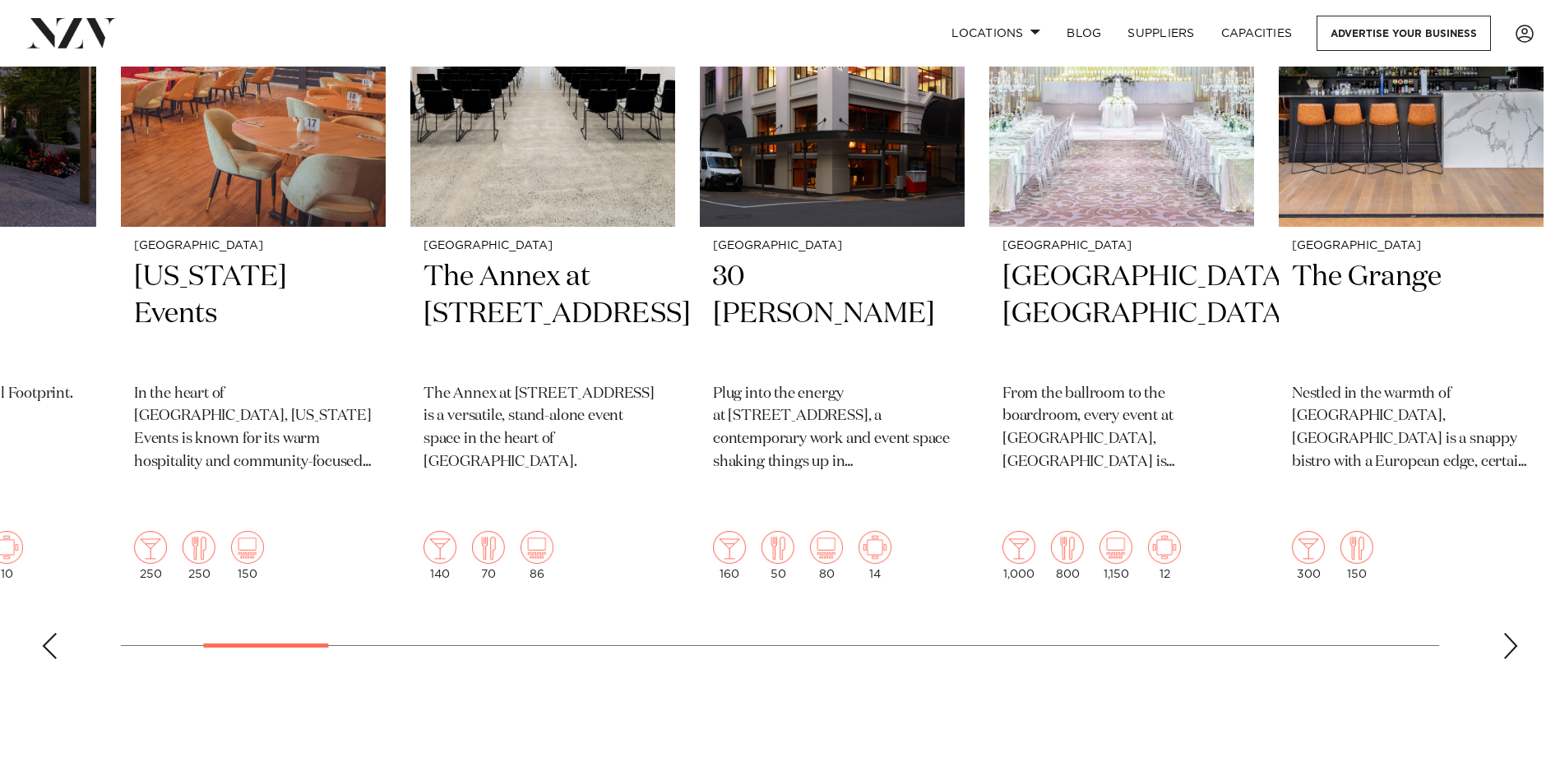
click at [1509, 633] on div "Next slide" at bounding box center [1511, 646] width 16 height 26
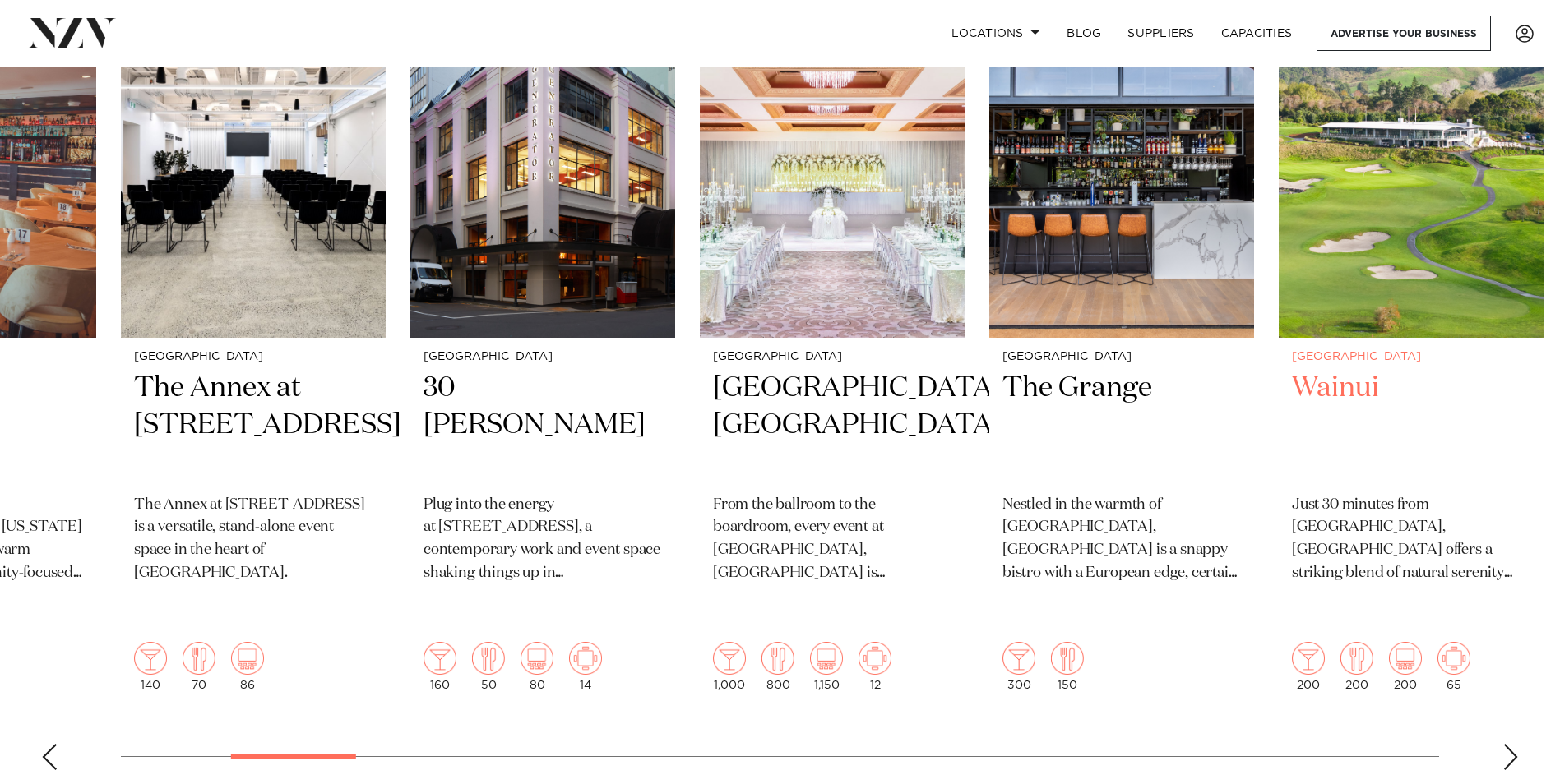
scroll to position [658, 0]
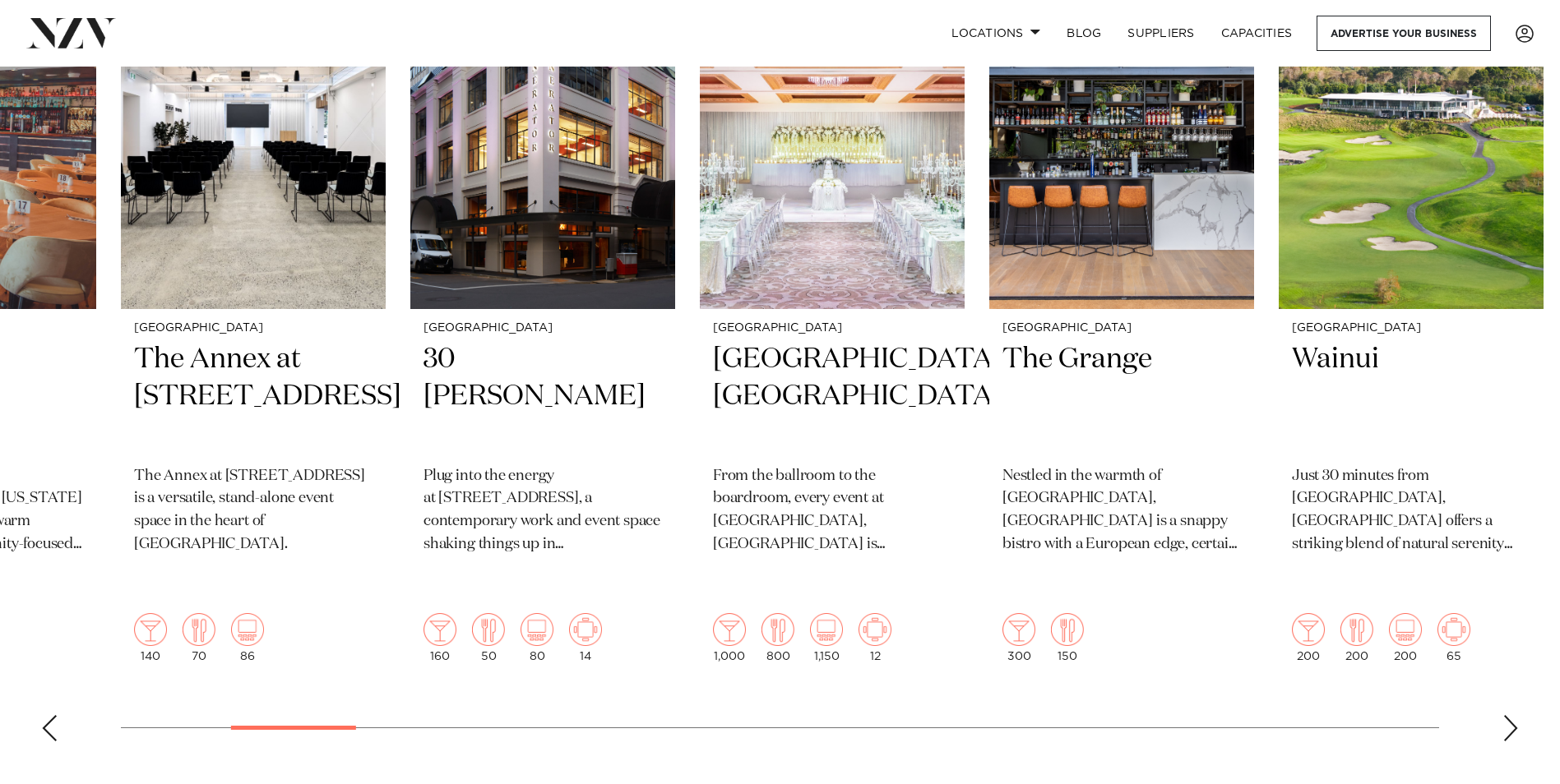
click at [1506, 716] on div "Next slide" at bounding box center [1511, 728] width 16 height 26
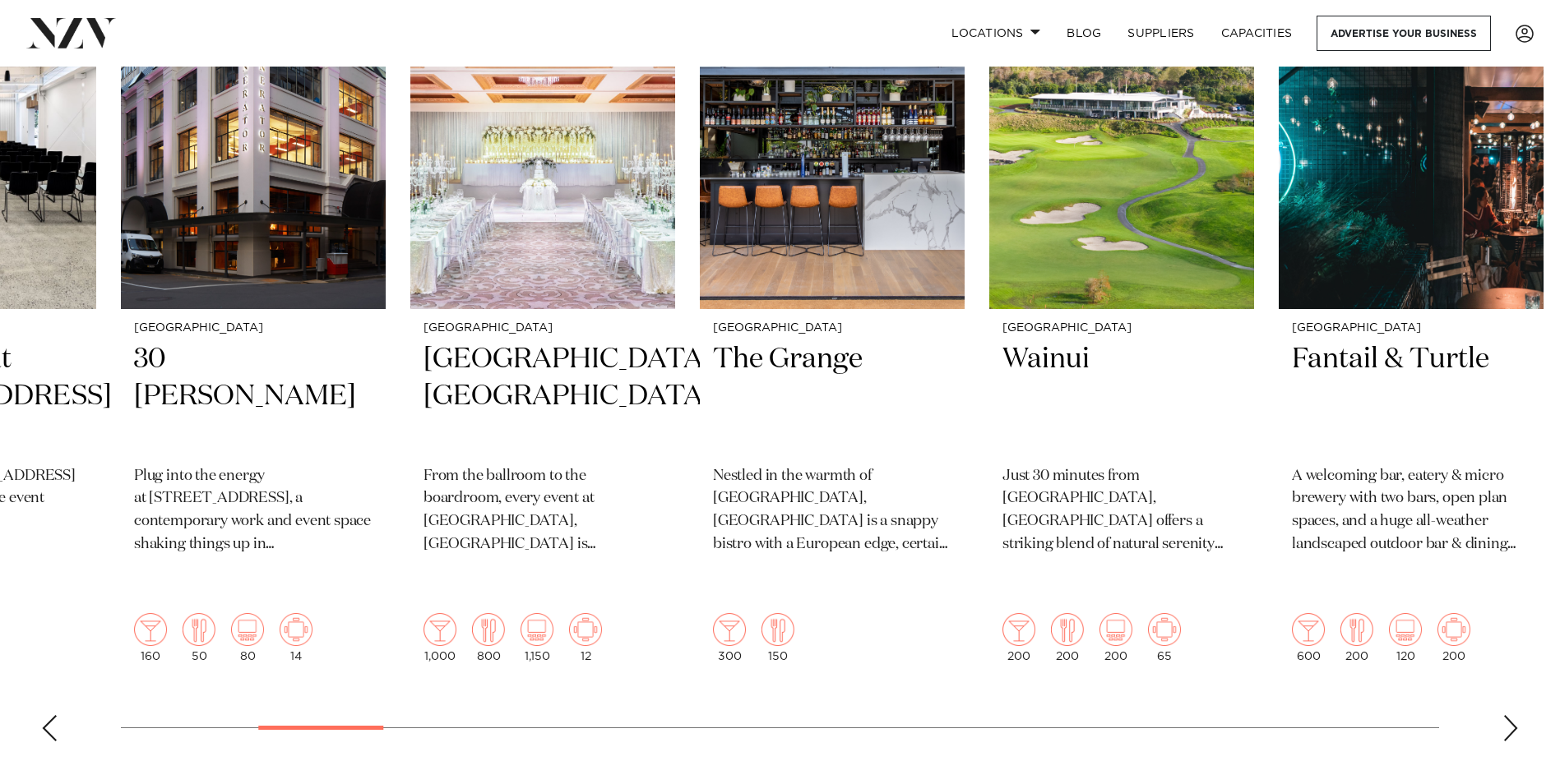
click at [1506, 716] on div "Next slide" at bounding box center [1511, 728] width 16 height 26
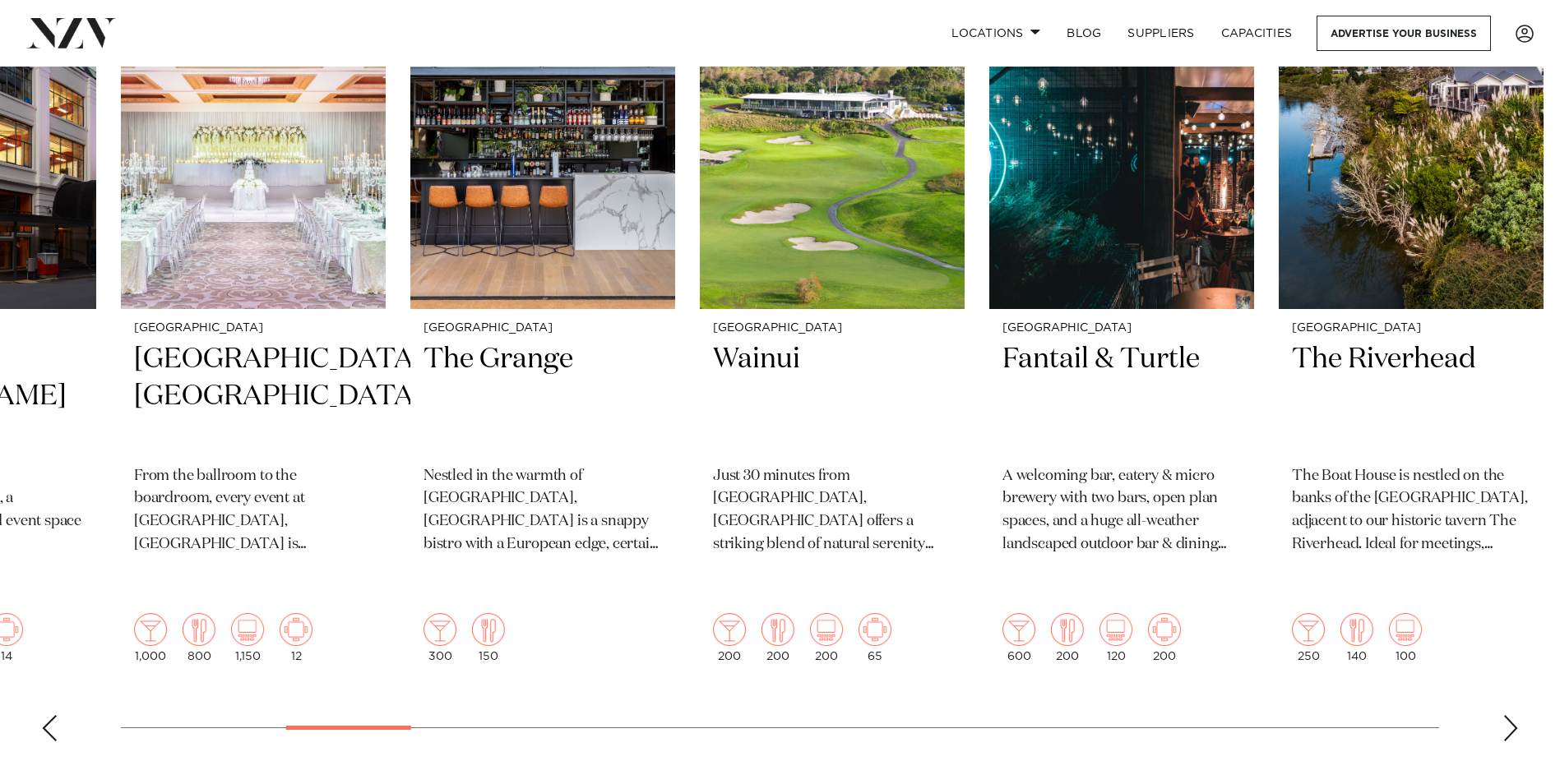
click at [1506, 716] on div "Next slide" at bounding box center [1511, 728] width 16 height 26
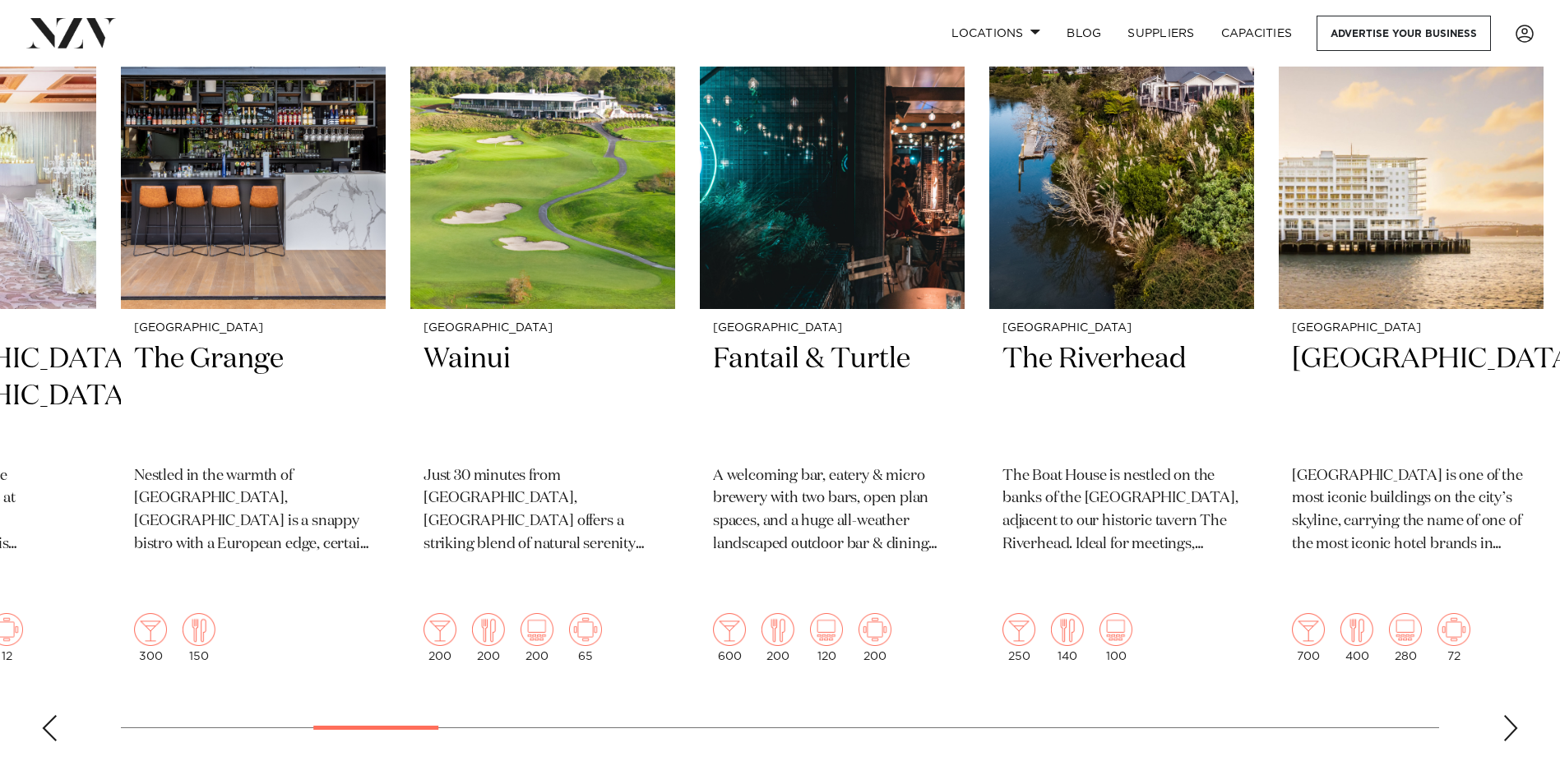
click at [1506, 716] on div "Next slide" at bounding box center [1511, 728] width 16 height 26
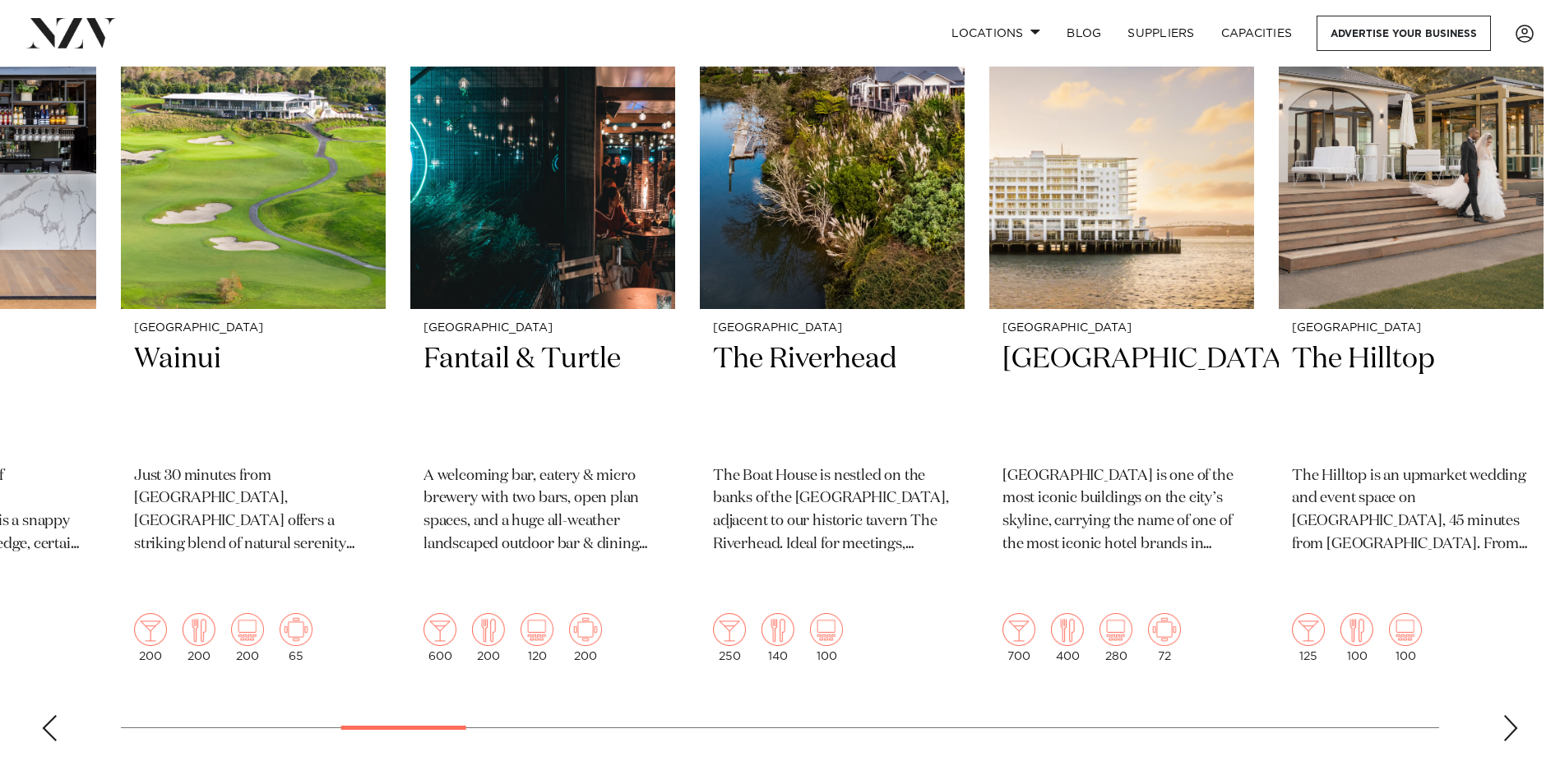
click at [1506, 716] on div "Next slide" at bounding box center [1511, 728] width 16 height 26
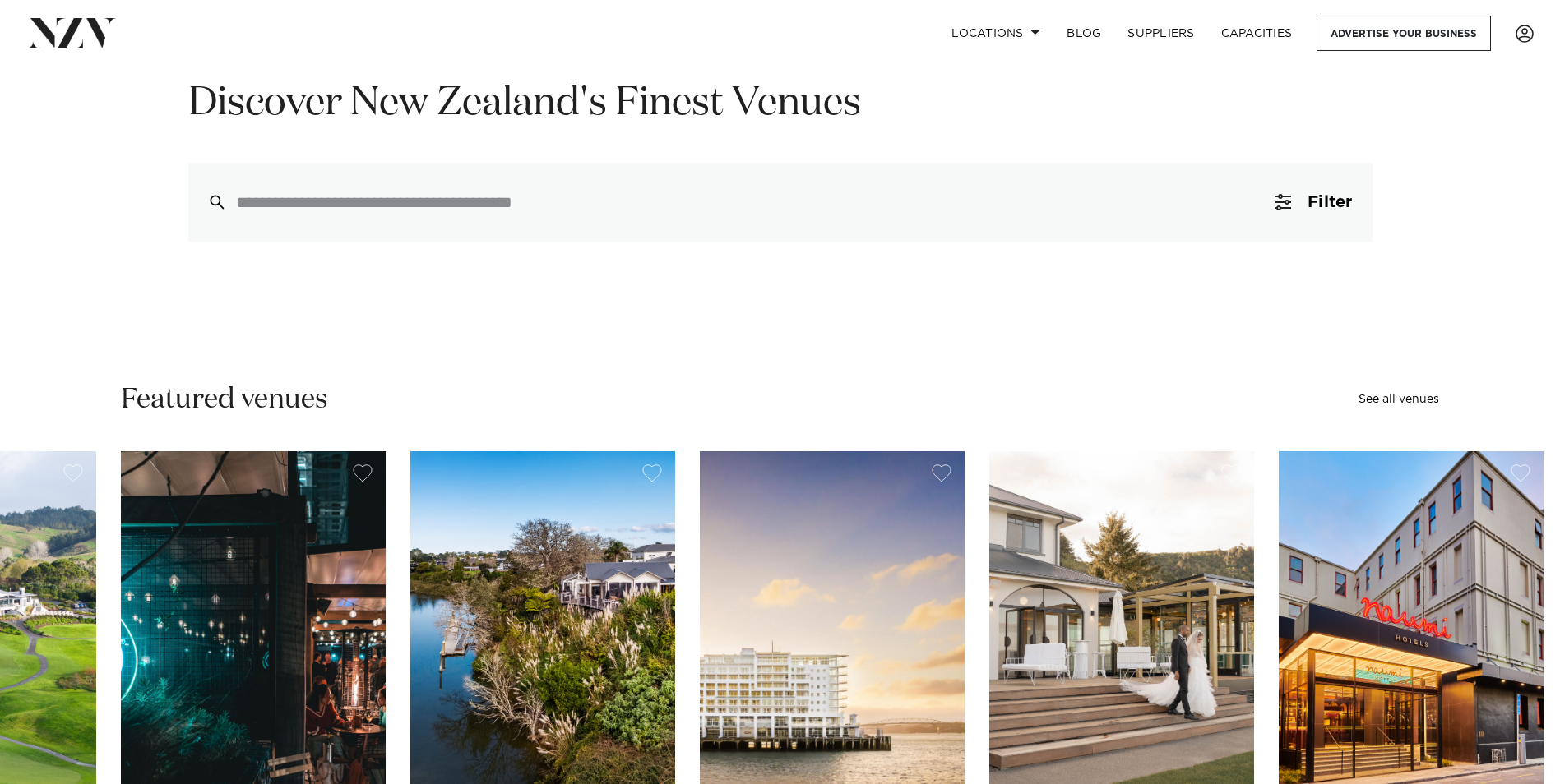
scroll to position [0, 0]
